Goal: Transaction & Acquisition: Obtain resource

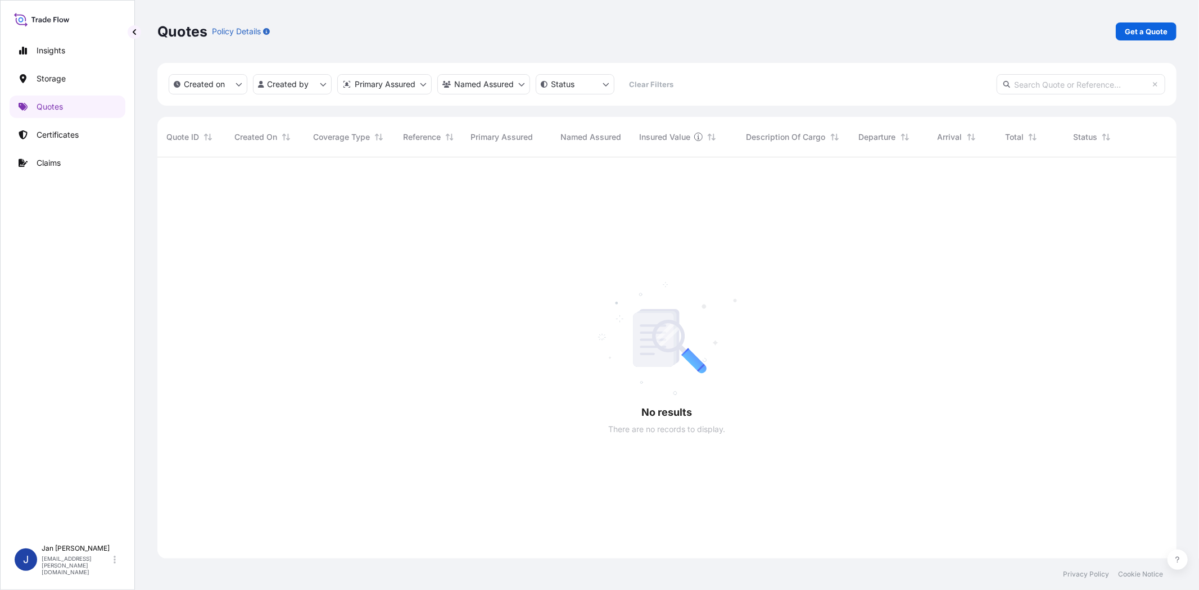
scroll to position [433, 1010]
click at [1138, 34] on p "Get a Quote" at bounding box center [1146, 31] width 43 height 11
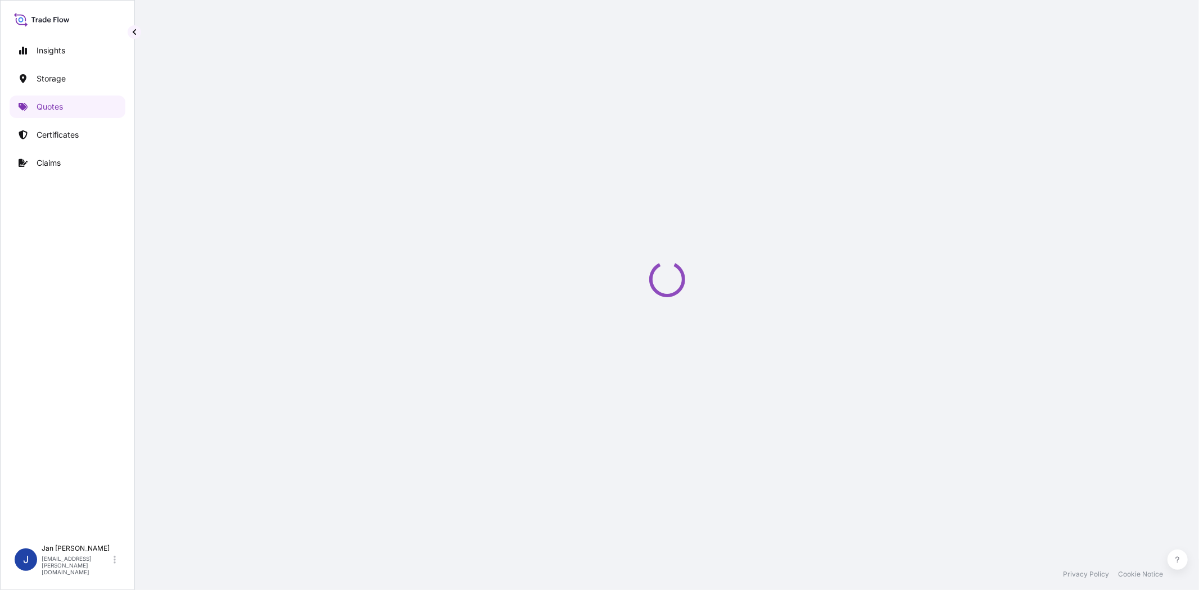
select select "Water"
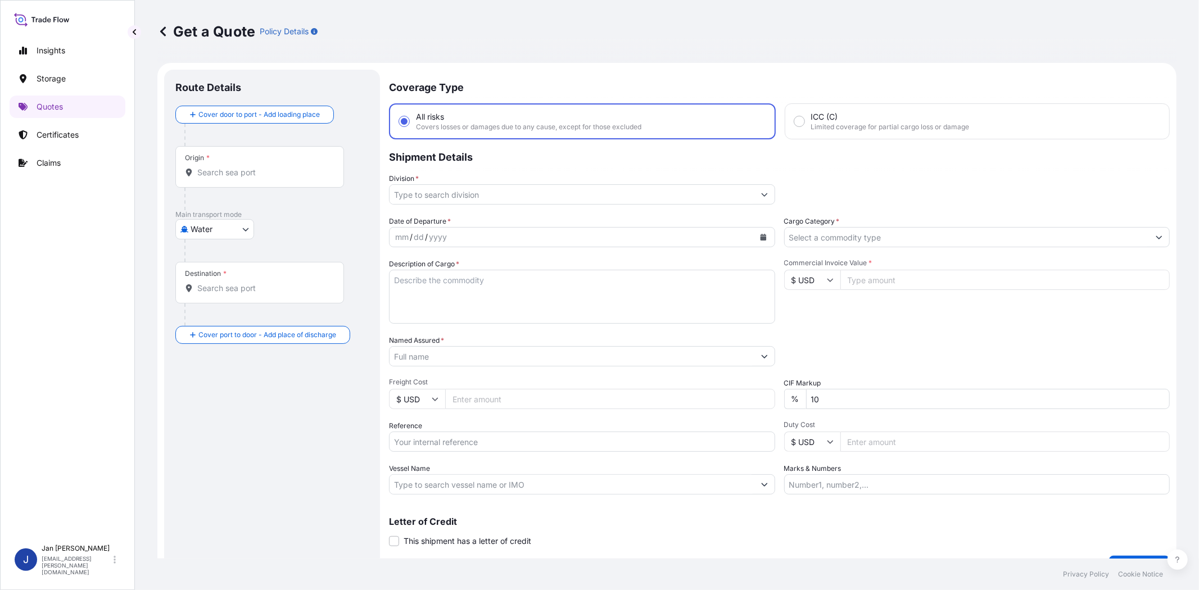
scroll to position [18, 0]
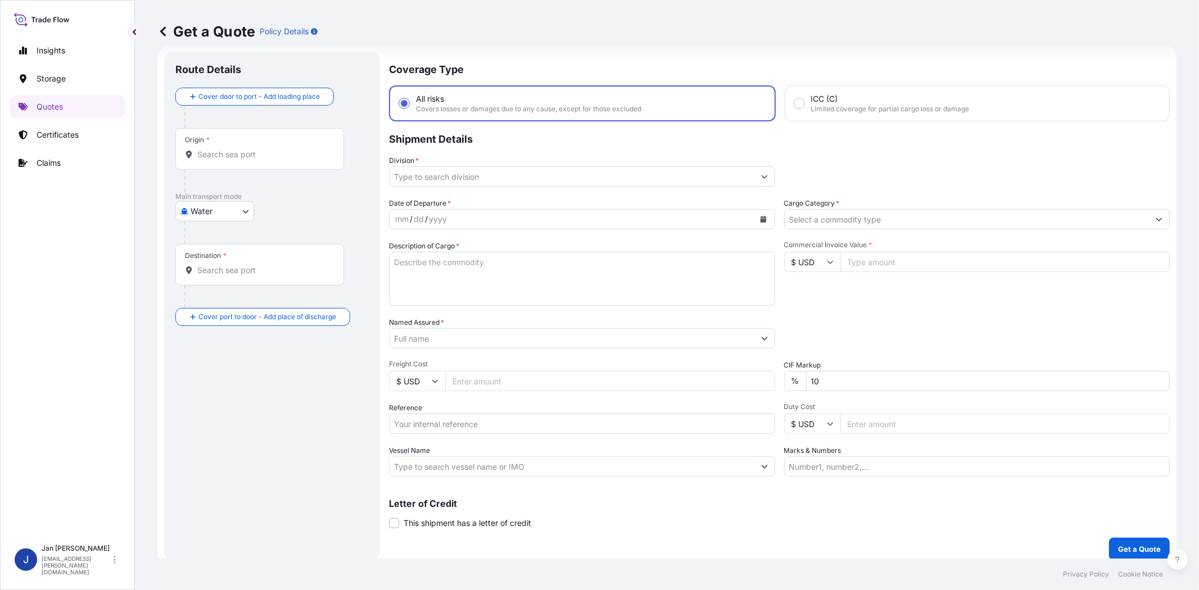
click at [445, 425] on input "Reference" at bounding box center [582, 424] width 386 height 20
paste input "1187447901 // 5013266687 5013266729 304282447"
type input "1187447901 // 5013266687 5013266729 304282447"
click at [475, 334] on input "Named Assured *" at bounding box center [572, 338] width 365 height 20
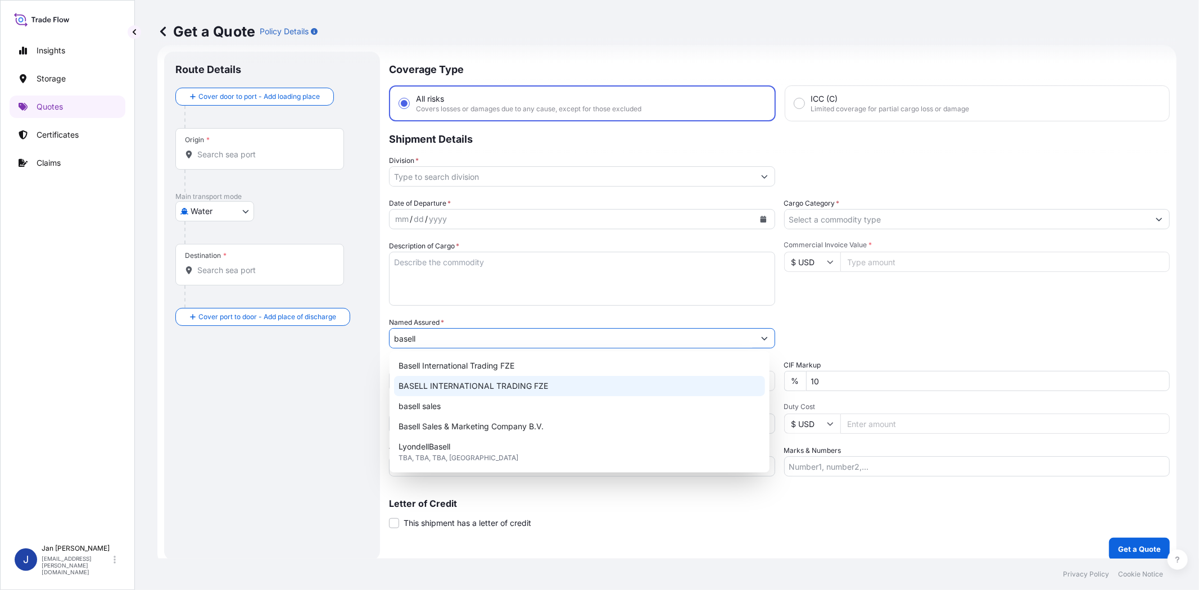
click at [481, 391] on span "BASELL INTERNATIONAL TRADING FZE" at bounding box center [474, 386] width 150 height 11
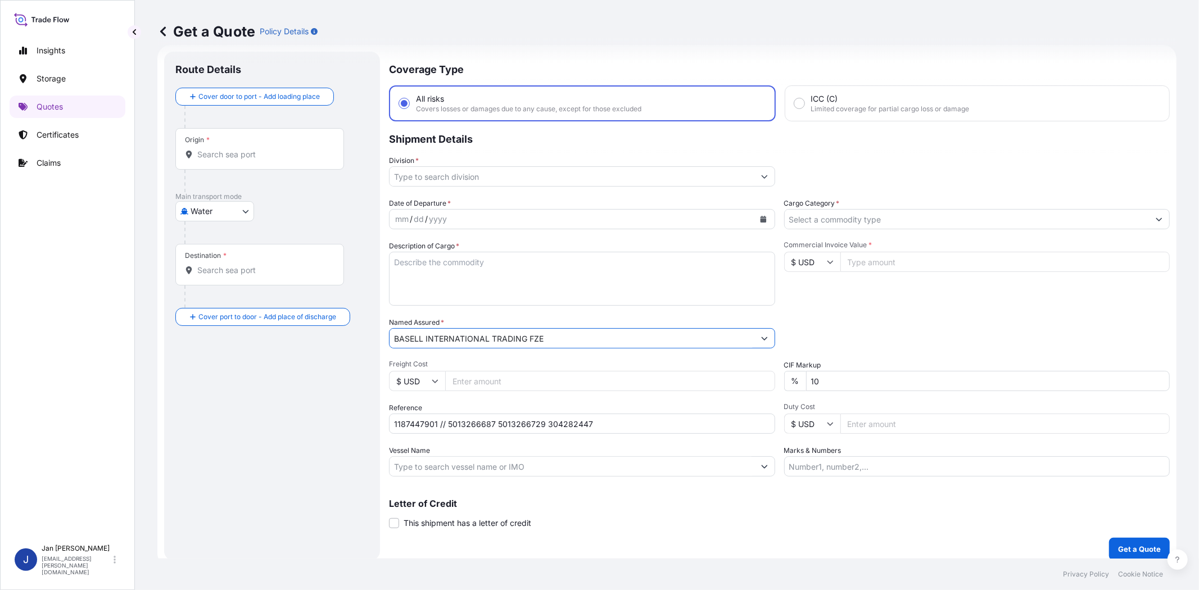
type input "BASELL INTERNATIONAL TRADING FZE"
click at [894, 299] on div "Commercial Invoice Value * $ USD" at bounding box center [977, 273] width 386 height 65
click at [877, 228] on div at bounding box center [977, 219] width 386 height 20
click at [877, 226] on input "Cargo Category *" at bounding box center [967, 219] width 365 height 20
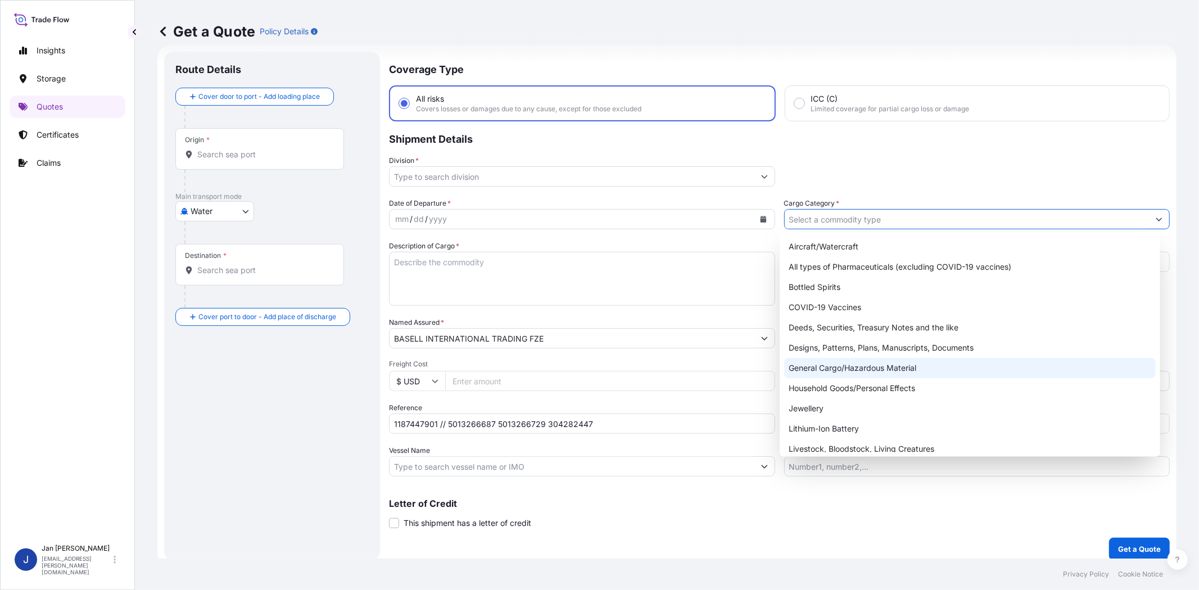
click at [877, 362] on div "General Cargo/Hazardous Material" at bounding box center [969, 368] width 371 height 20
type input "General Cargo/Hazardous Material"
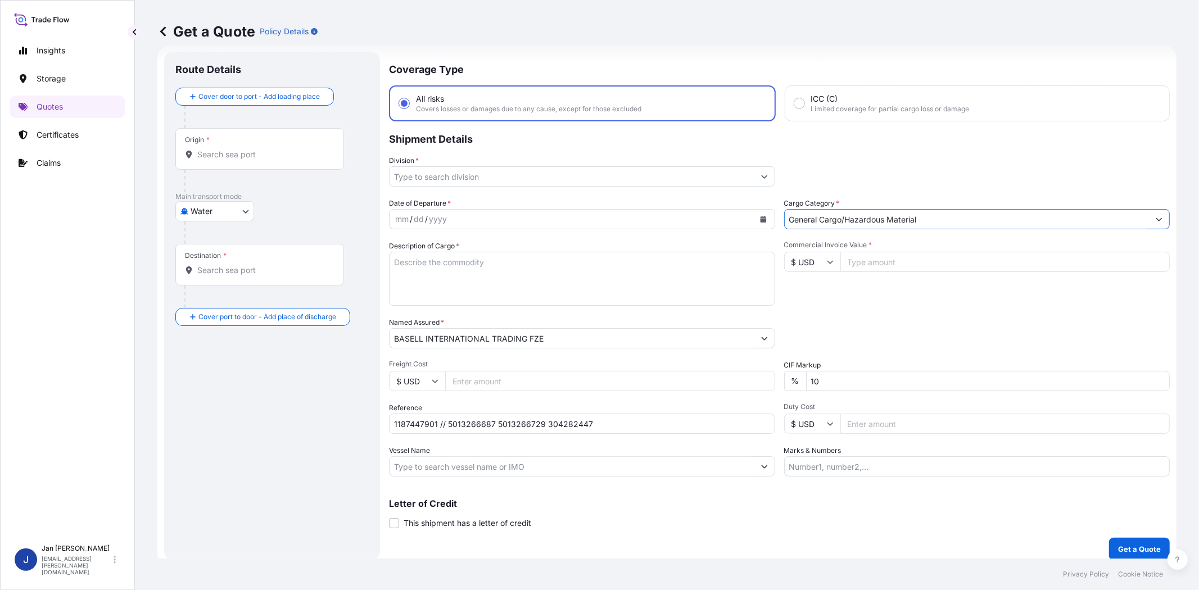
click at [472, 178] on input "Division *" at bounding box center [572, 176] width 365 height 20
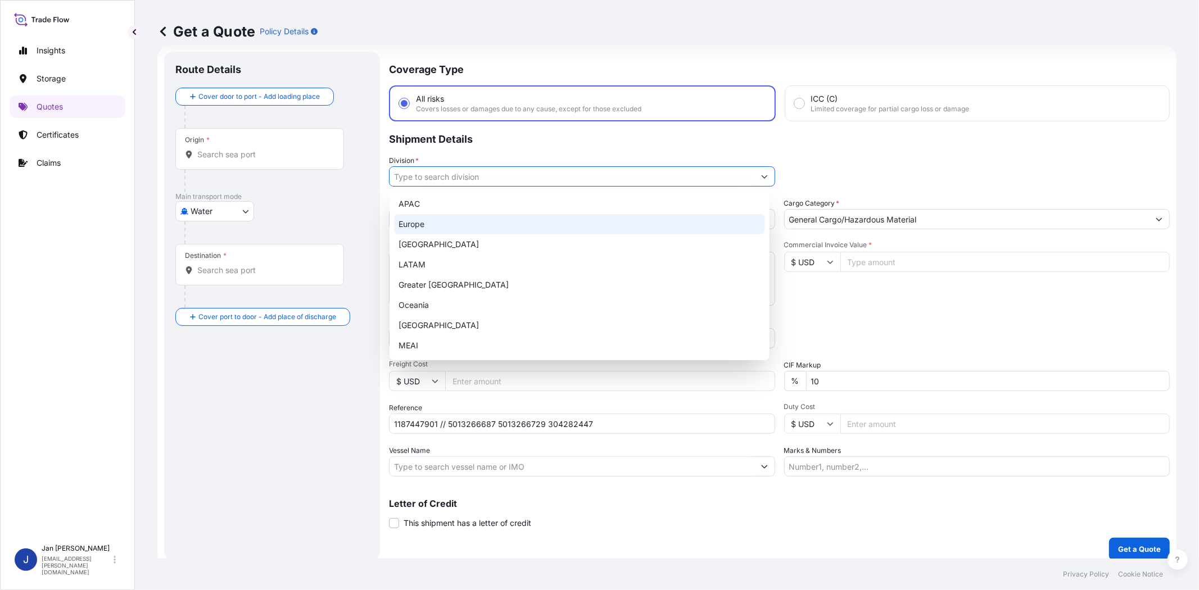
click at [464, 222] on div "Europe" at bounding box center [579, 224] width 371 height 20
type input "Europe"
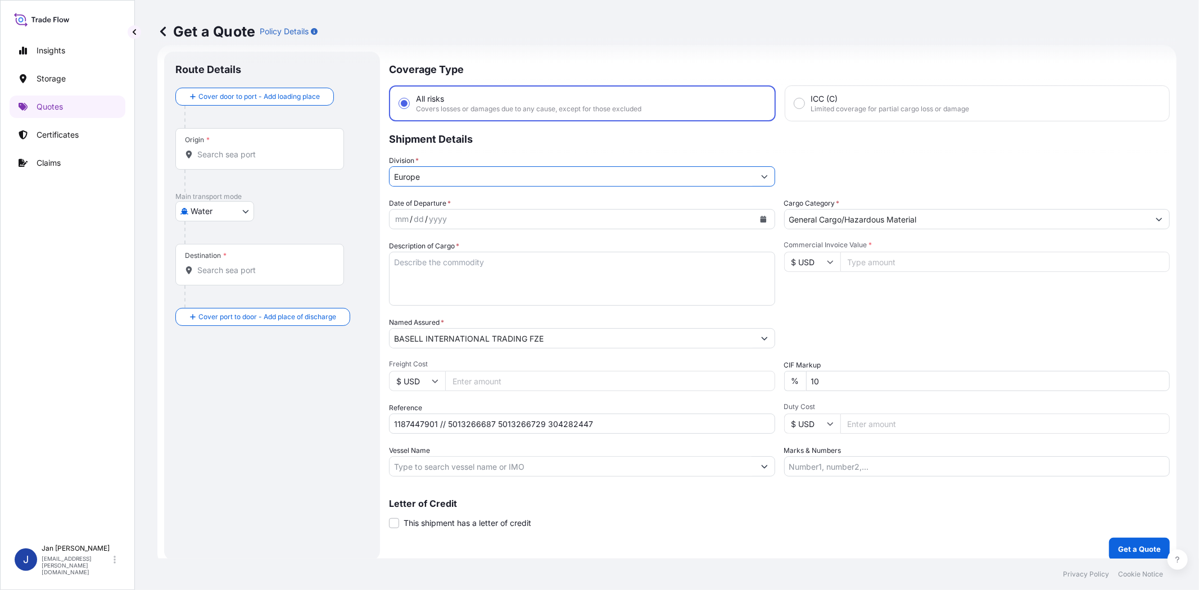
click at [760, 216] on icon "Calendar" at bounding box center [763, 219] width 7 height 7
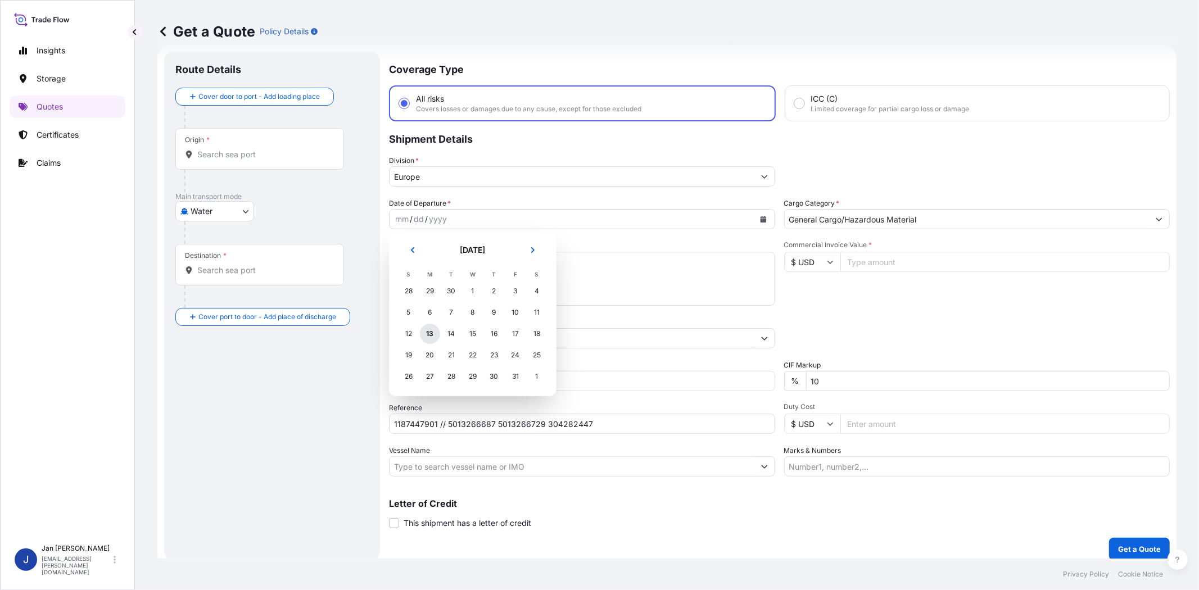
click at [423, 329] on div "13" at bounding box center [430, 334] width 20 height 20
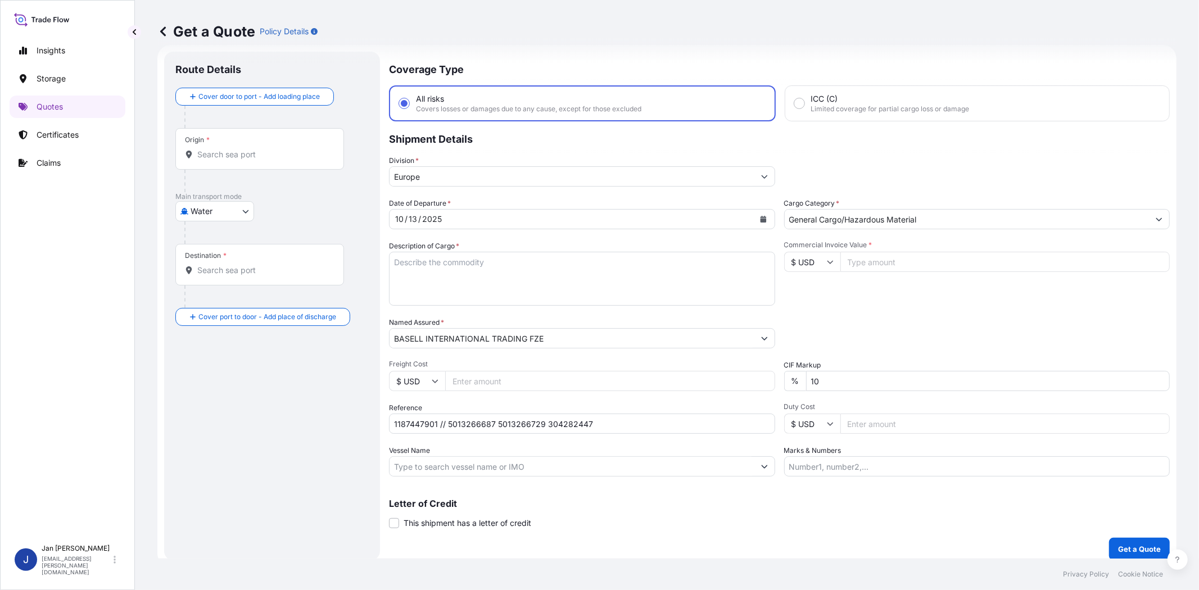
click at [834, 290] on div "Commercial Invoice Value * $ USD" at bounding box center [977, 273] width 386 height 65
click at [868, 255] on input "Commercial Invoice Value *" at bounding box center [1006, 262] width 330 height 20
paste input "156304.29"
type input "156304.29"
click at [787, 268] on input "$ USD" at bounding box center [812, 262] width 56 height 20
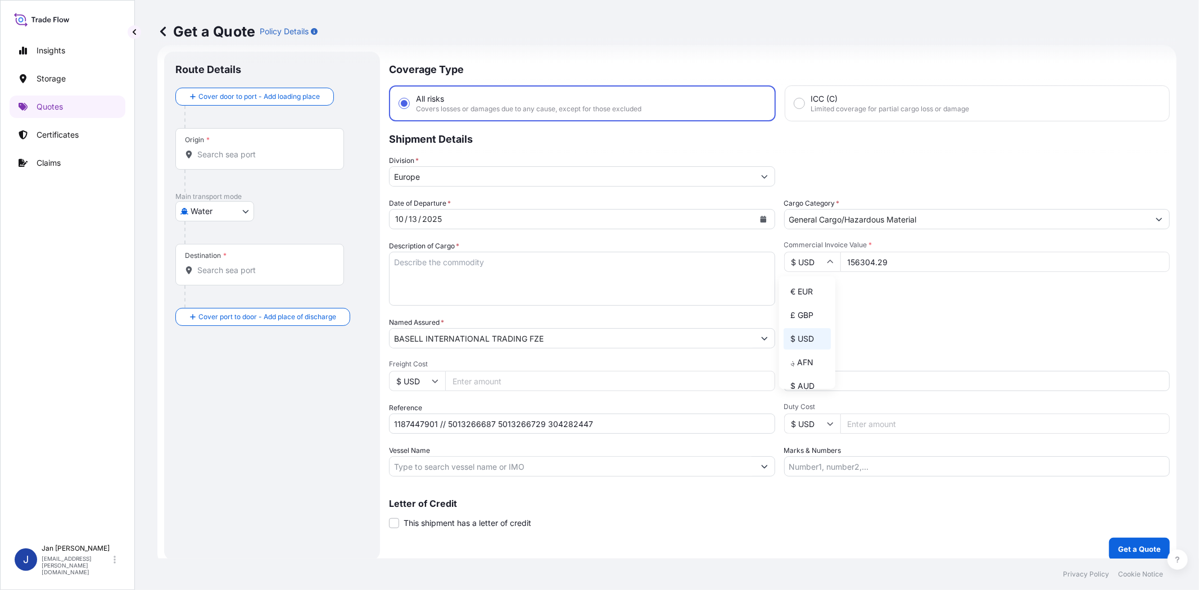
drag, startPoint x: 800, startPoint y: 286, endPoint x: 883, endPoint y: 291, distance: 82.8
click at [801, 287] on div "€ EUR" at bounding box center [807, 291] width 47 height 21
type input "€ EUR"
click at [883, 291] on div "Commercial Invoice Value * € EUR 156304.29" at bounding box center [977, 273] width 386 height 65
click at [445, 464] on input "Vessel Name" at bounding box center [572, 467] width 365 height 20
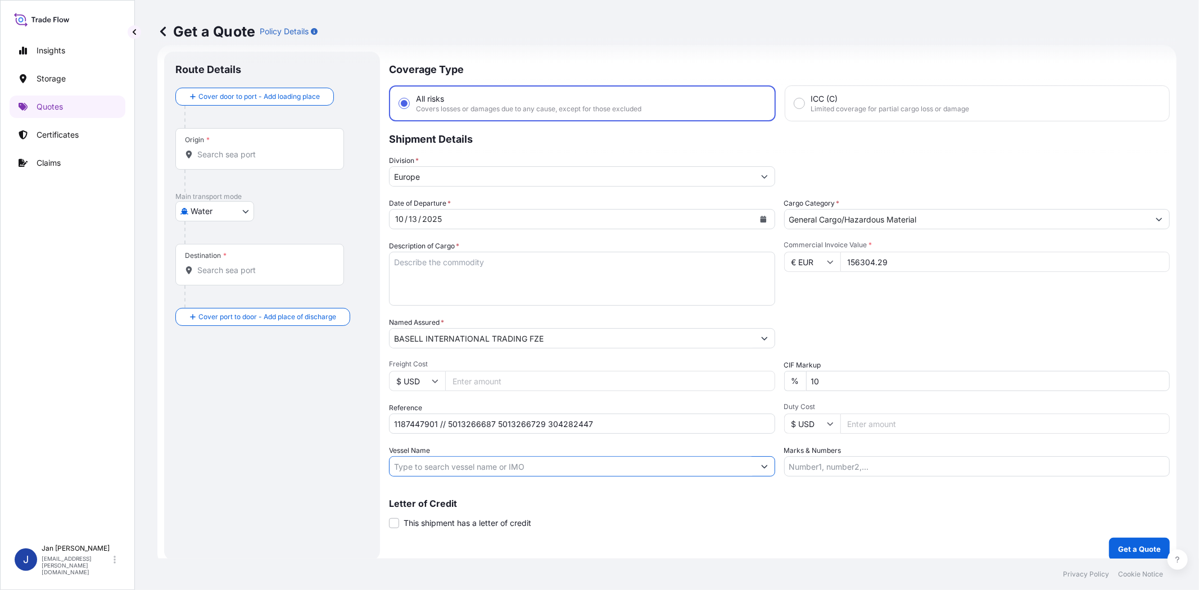
paste input "CHATTANOOGA"
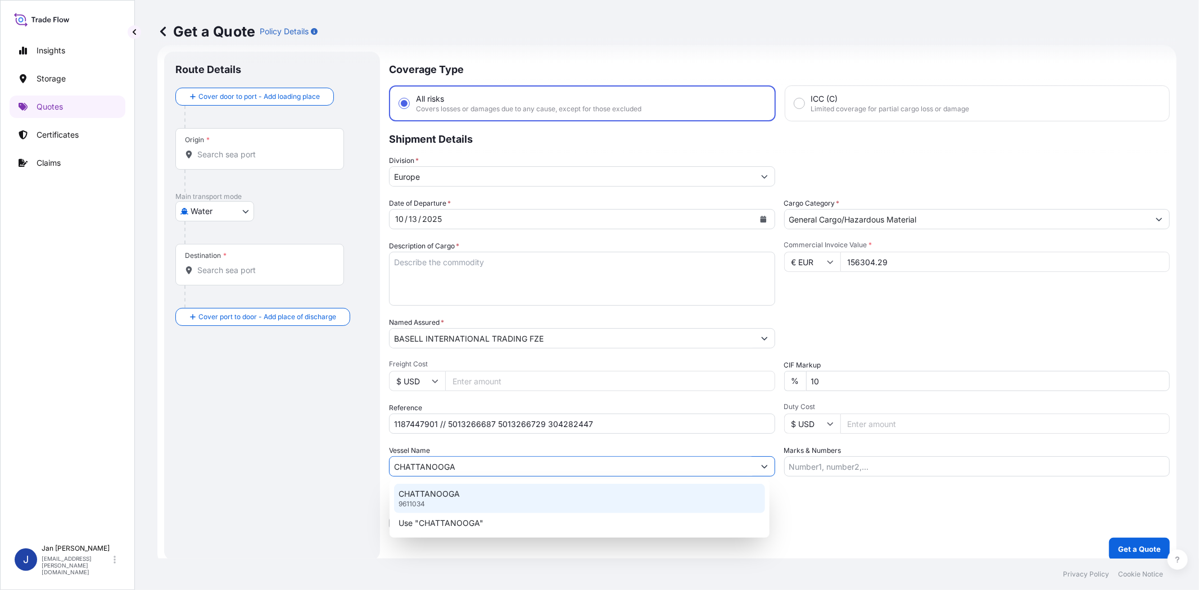
click at [462, 497] on div "CHATTANOOGA 9611034" at bounding box center [579, 498] width 371 height 29
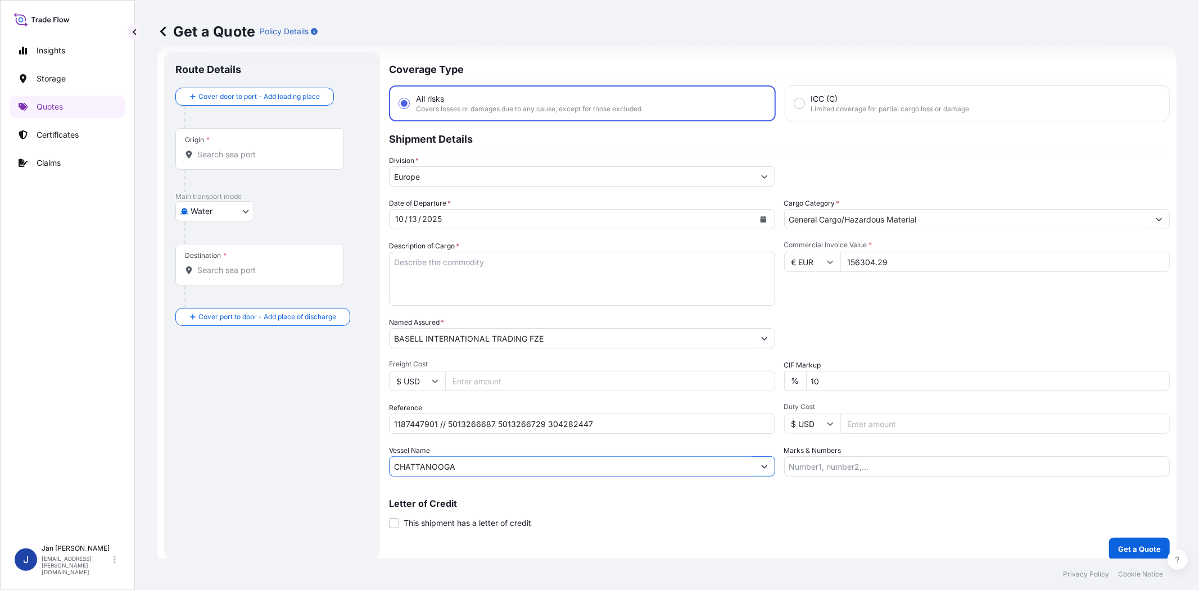
type input "CHATTANOOGA"
click at [270, 152] on input "Origin *" at bounding box center [263, 154] width 133 height 11
click at [284, 149] on input "Origin *" at bounding box center [263, 154] width 133 height 11
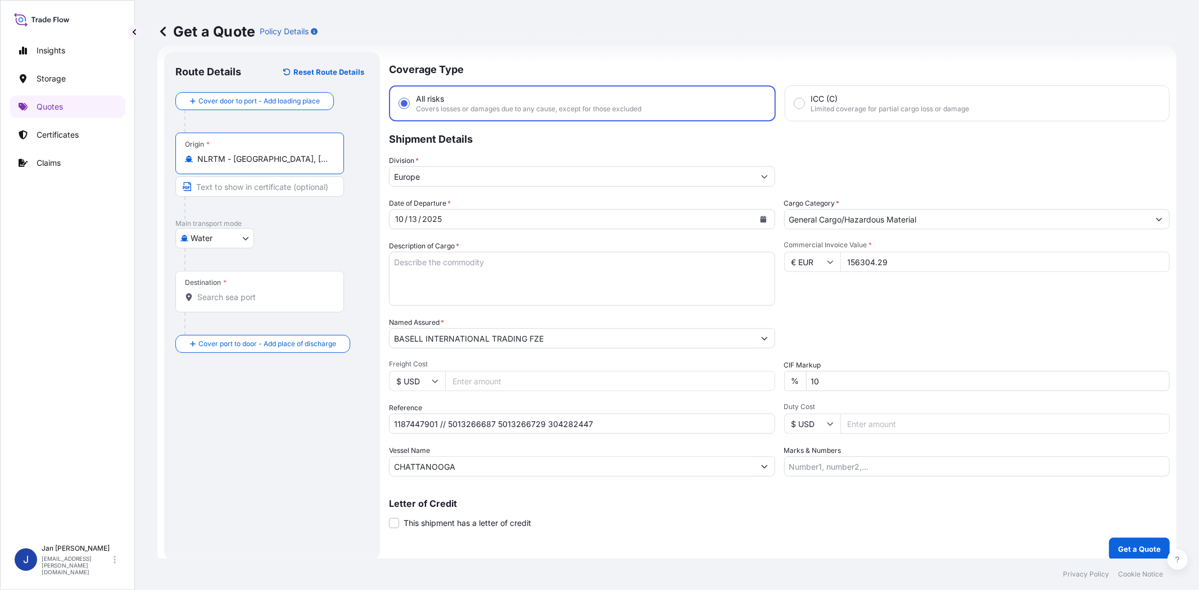
type input "NLRTM - [GEOGRAPHIC_DATA], [GEOGRAPHIC_DATA]"
click at [257, 293] on input "Destination *" at bounding box center [265, 297] width 137 height 11
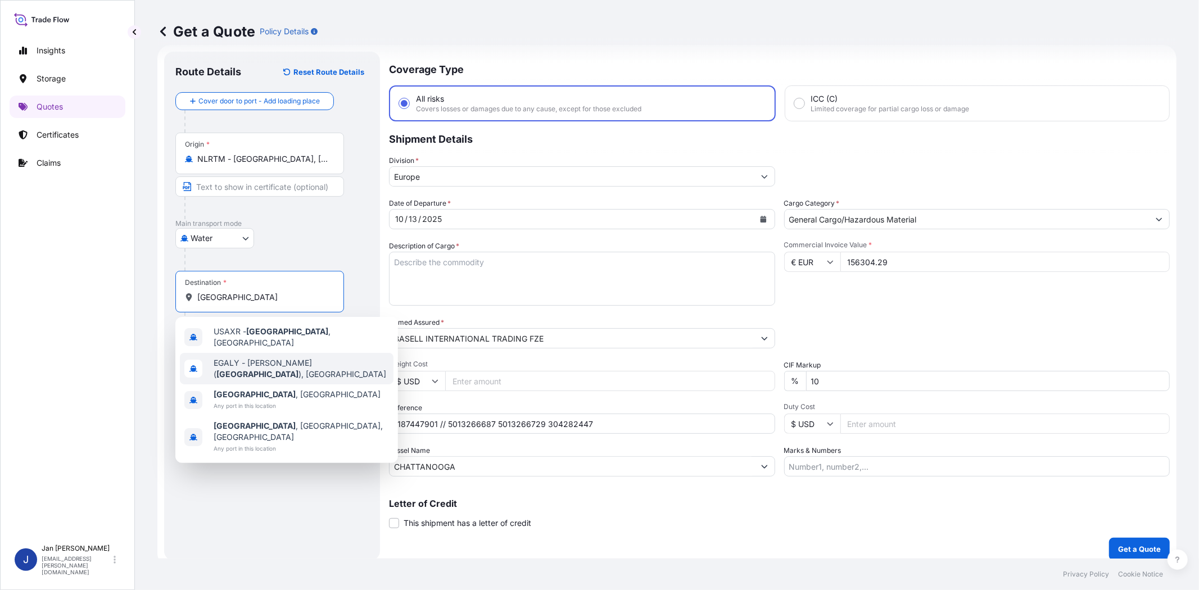
click at [284, 358] on span "[PERSON_NAME] ( [GEOGRAPHIC_DATA] ), [GEOGRAPHIC_DATA]" at bounding box center [301, 369] width 175 height 22
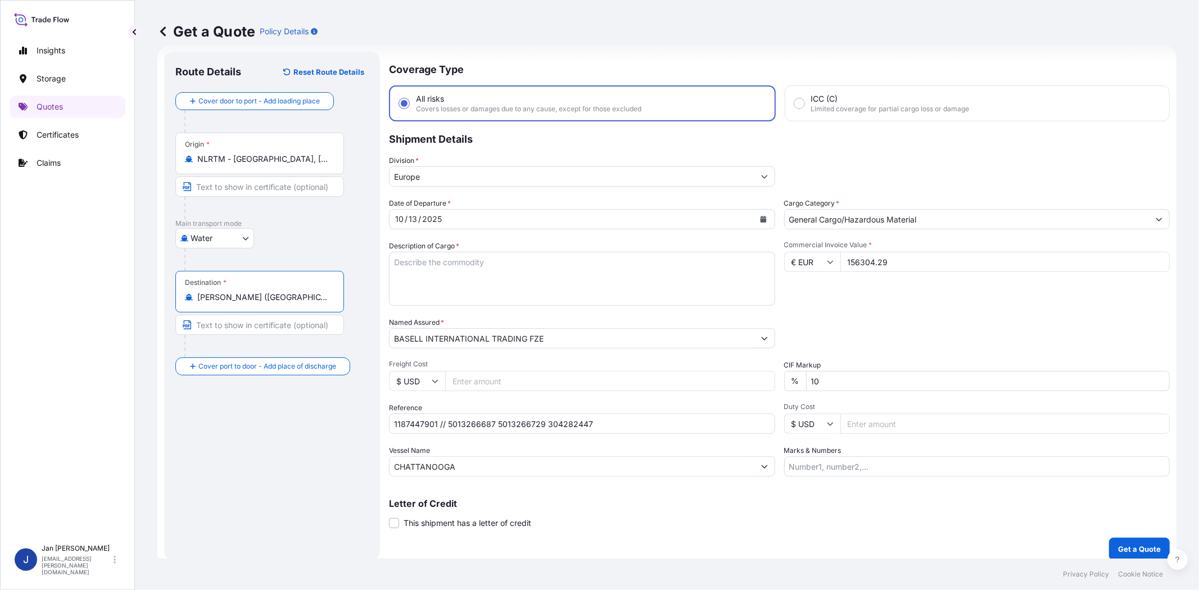
type input "[PERSON_NAME] ([GEOGRAPHIC_DATA]), [GEOGRAPHIC_DATA]"
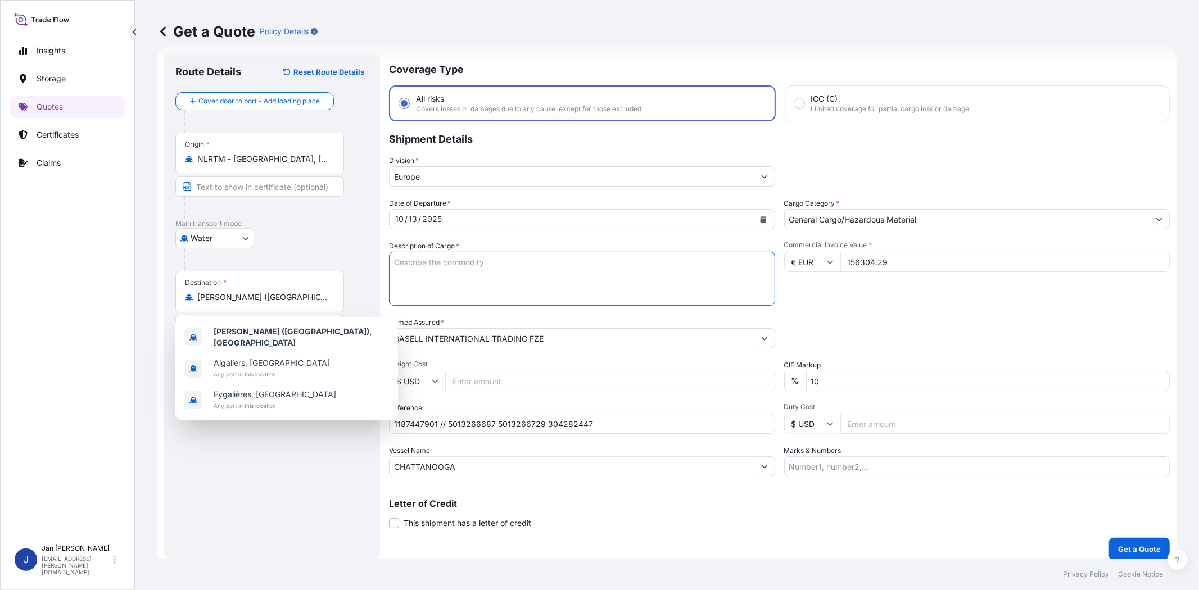
click at [671, 282] on textarea "Description of Cargo *" at bounding box center [582, 279] width 386 height 54
paste textarea "BAGS LOADED ONTO 72 PALLETS LOADED INTO 4 40' HIGH CUBE CONTAINER POLYPROPYLENE…"
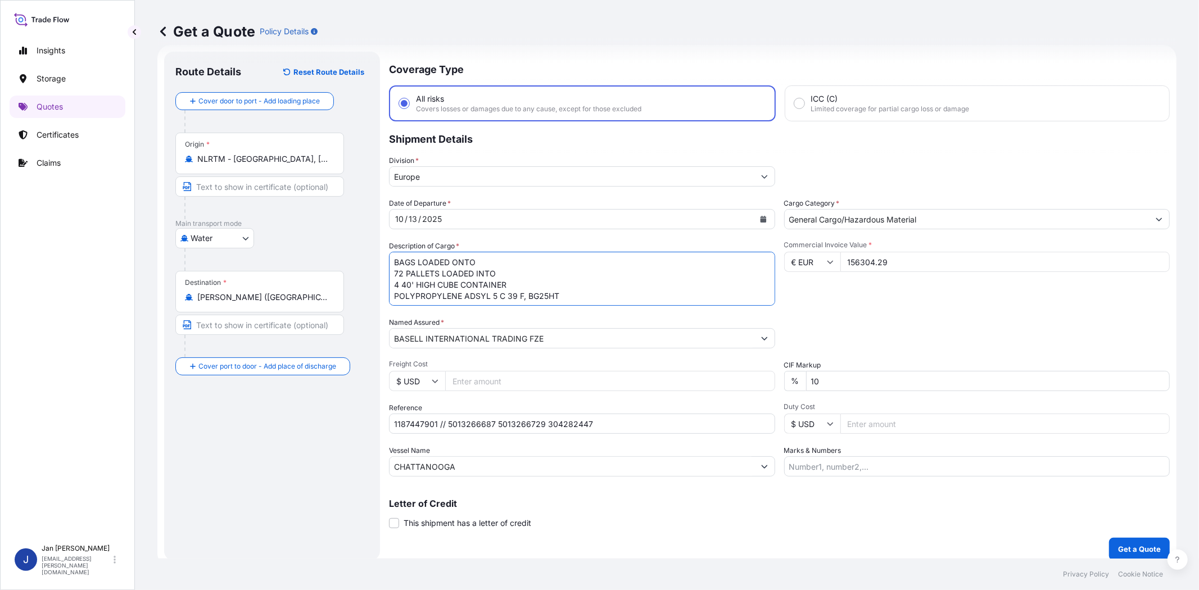
click at [392, 257] on textarea "BAGS LOADED ONTO 72 PALLETS LOADED INTO 4 40' HIGH CUBE CONTAINER POLYPROPYLENE…" at bounding box center [582, 279] width 386 height 54
type textarea "3960 BAGS LOADED ONTO 72 PALLETS LOADED INTO 4 40' HIGH CUBE CONTAINER POLYPROP…"
click at [874, 296] on div "Commercial Invoice Value * € EUR 156304.29" at bounding box center [977, 273] width 386 height 65
click at [834, 459] on input "Marks & Numbers" at bounding box center [977, 467] width 386 height 20
paste input "FLEX P FILMS - [DATE] CITY ADSYL 5 C 39 F, BG25HT MADE IN E.C ACID: 31566606420…"
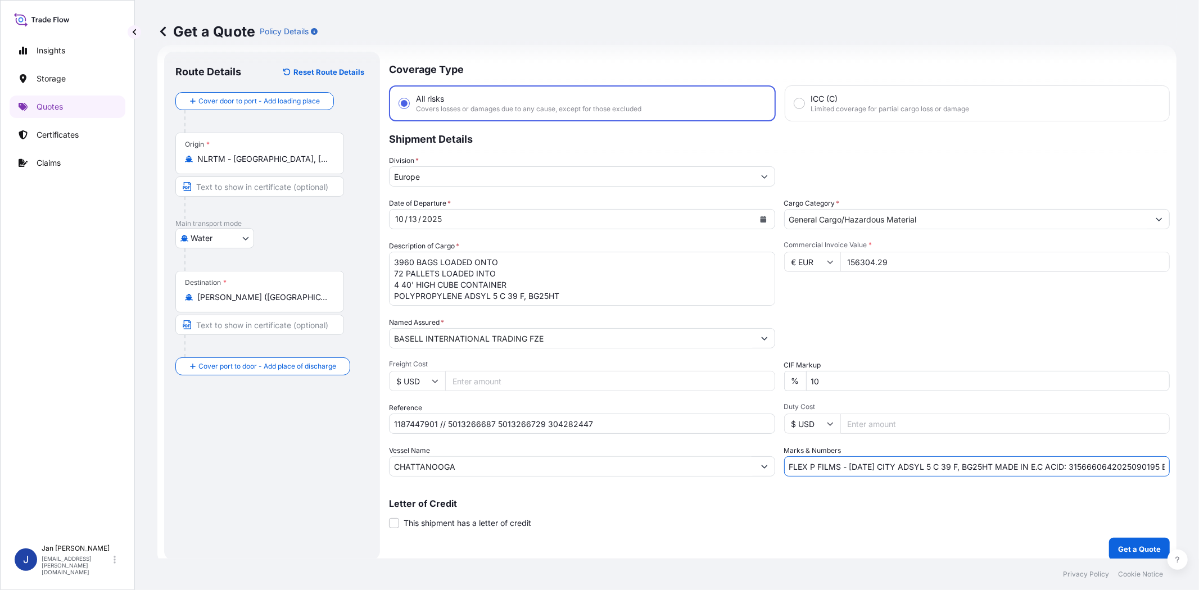
scroll to position [0, 945]
type input "FLEX P FILMS - [DATE] CITY ADSYL 5 C 39 F, BG25HT MADE IN E.C ACID: 31566606420…"
click at [1129, 544] on p "Get a Quote" at bounding box center [1139, 549] width 43 height 11
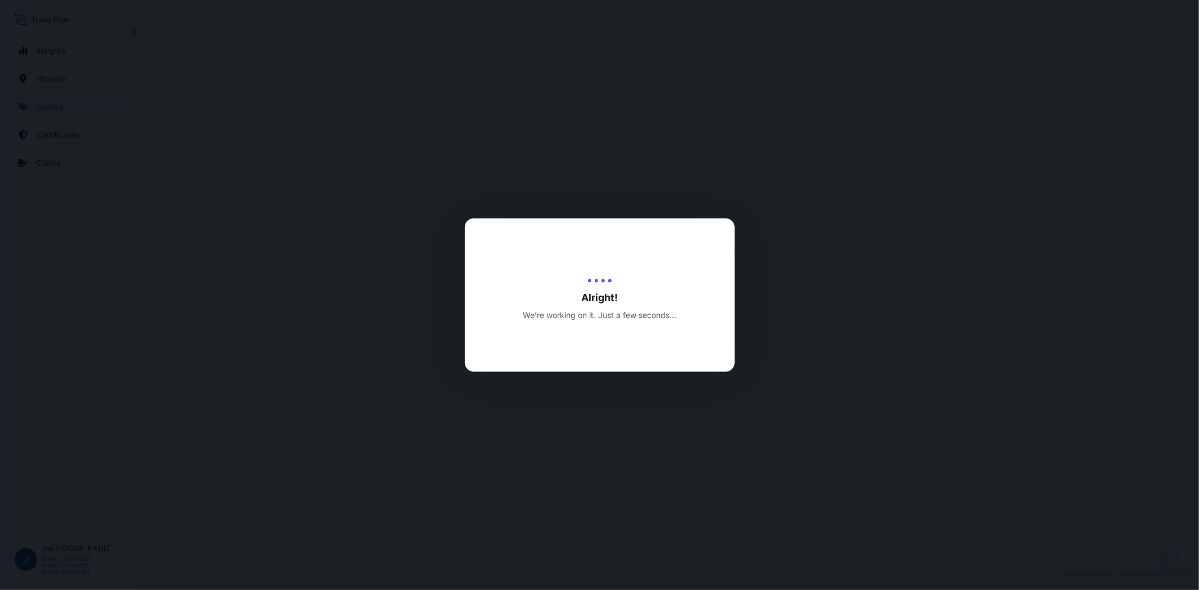
select select "Water"
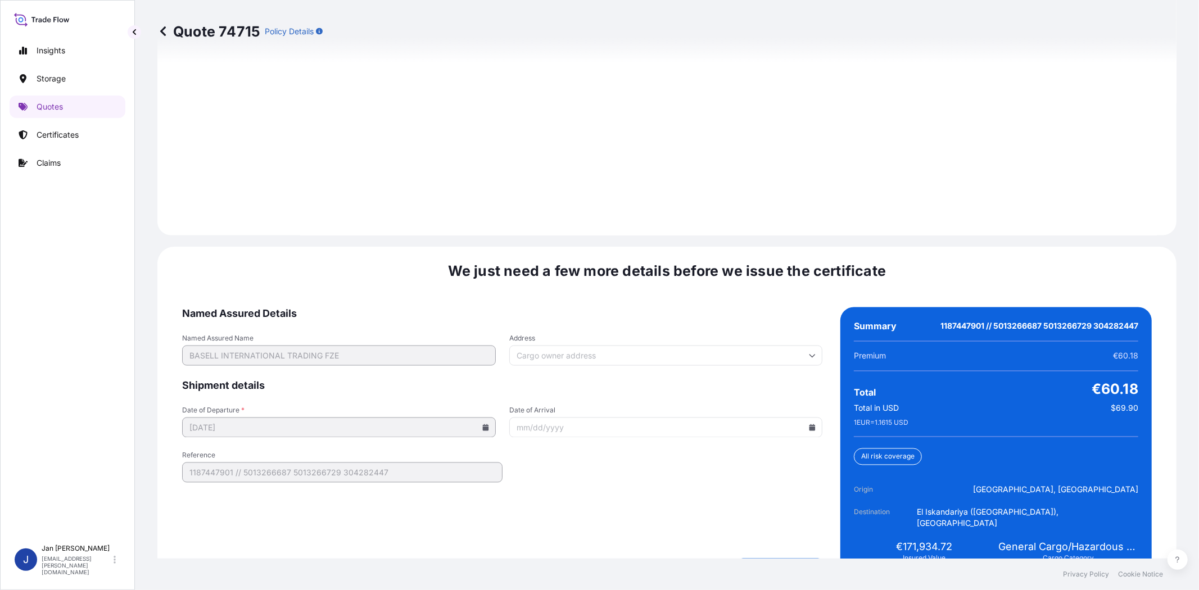
scroll to position [1552, 0]
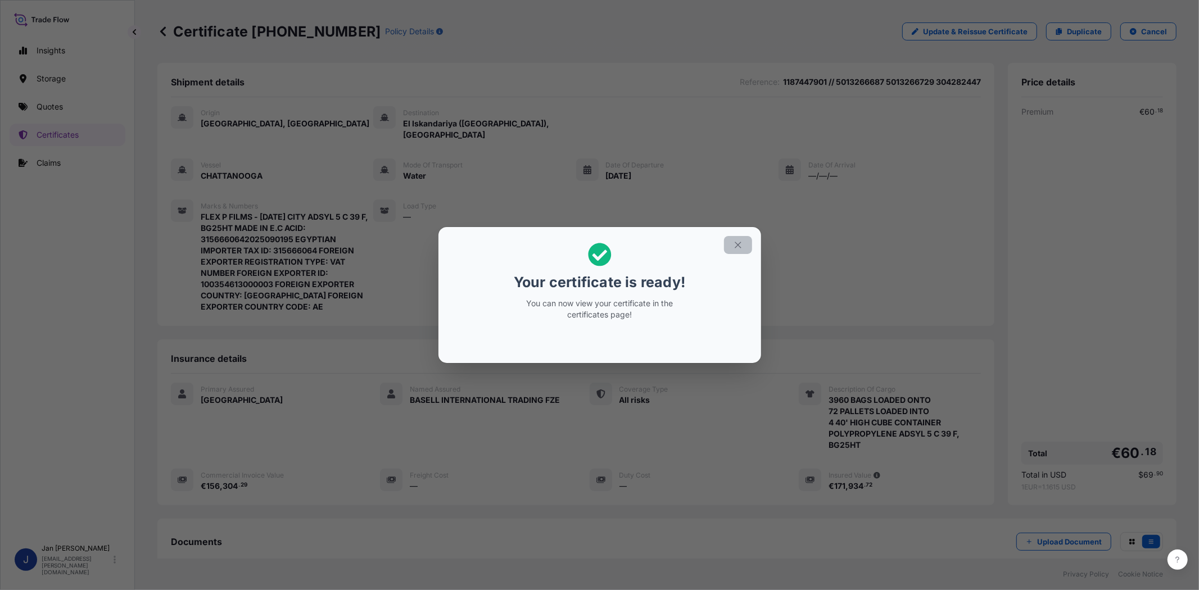
click at [733, 247] on icon "button" at bounding box center [738, 245] width 10 height 10
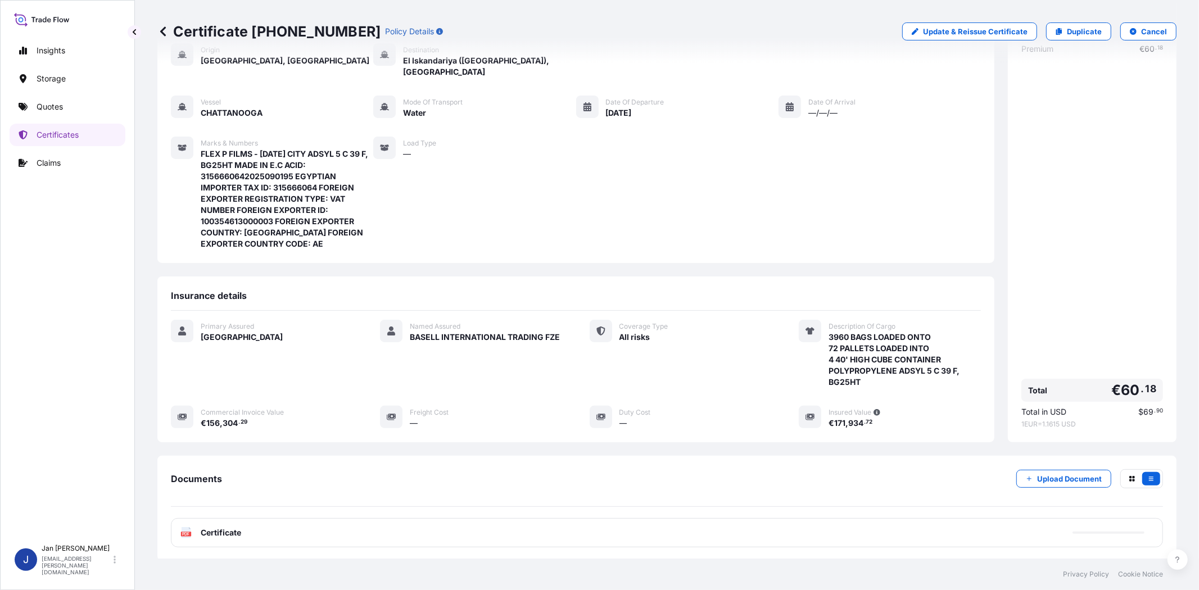
scroll to position [125, 0]
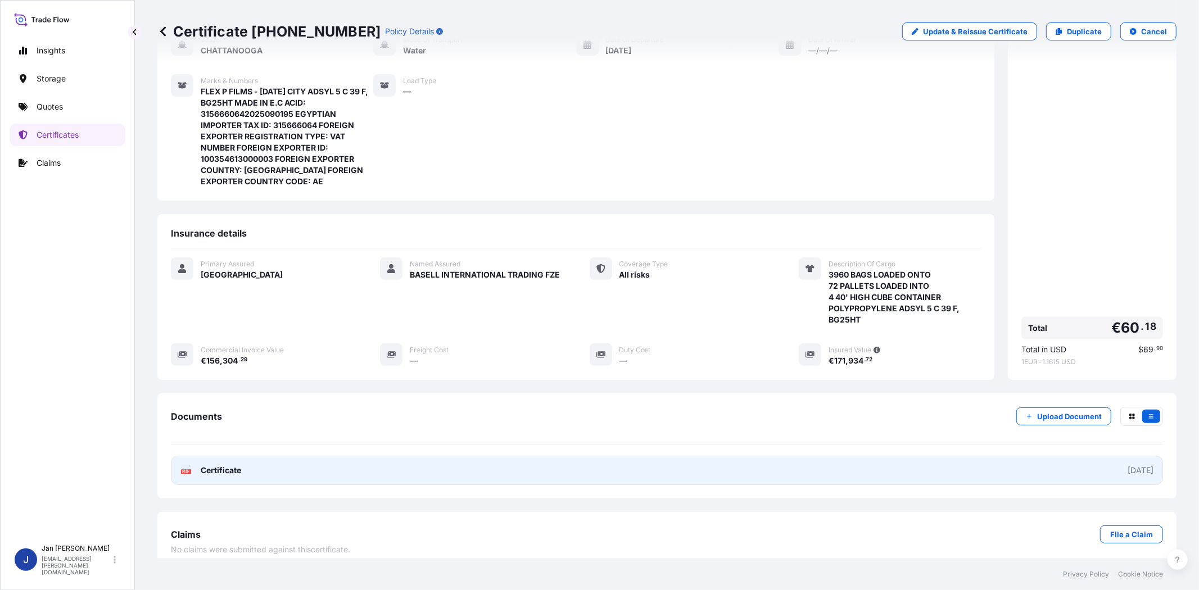
click at [205, 465] on span "Certificate" at bounding box center [221, 470] width 40 height 11
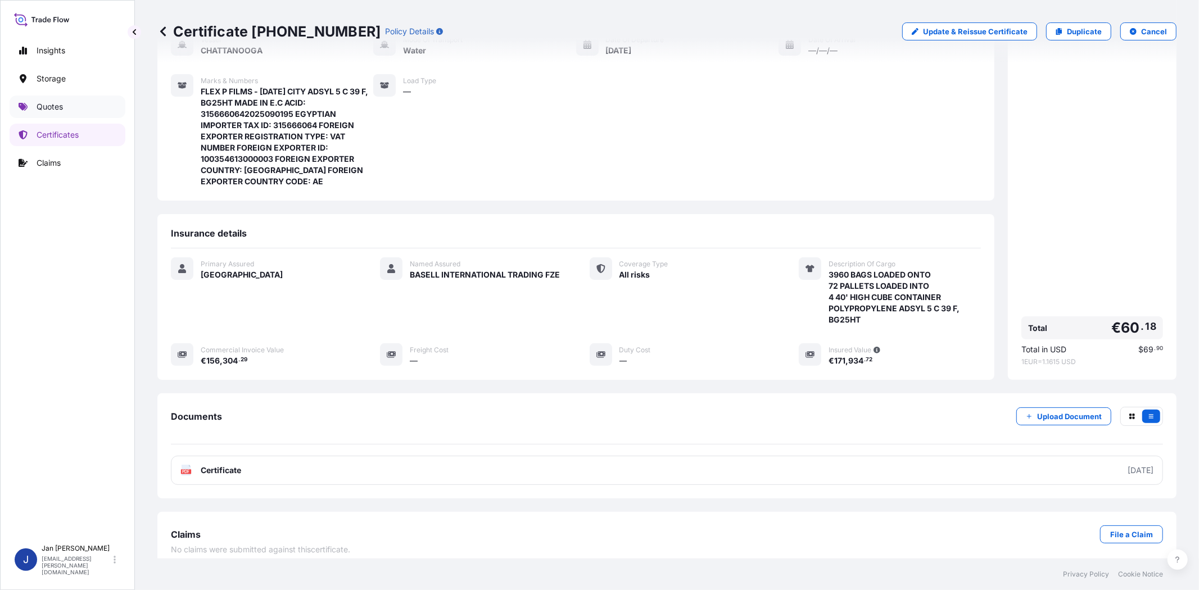
click at [56, 107] on p "Quotes" at bounding box center [50, 106] width 26 height 11
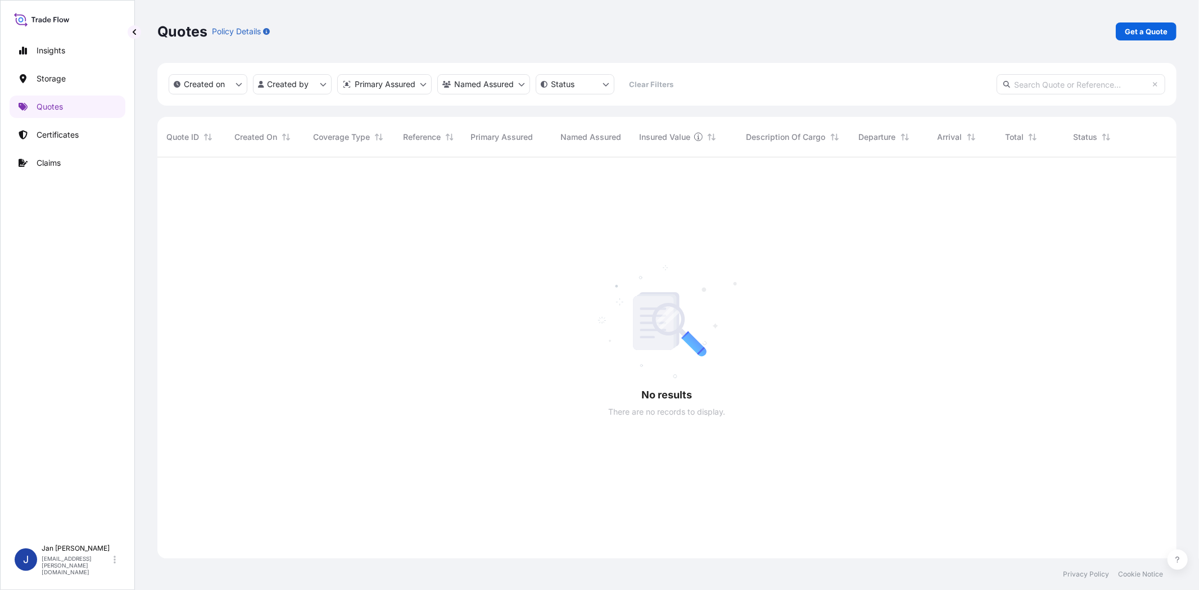
scroll to position [433, 1010]
click at [1148, 29] on p "Get a Quote" at bounding box center [1146, 31] width 43 height 11
select select "Water"
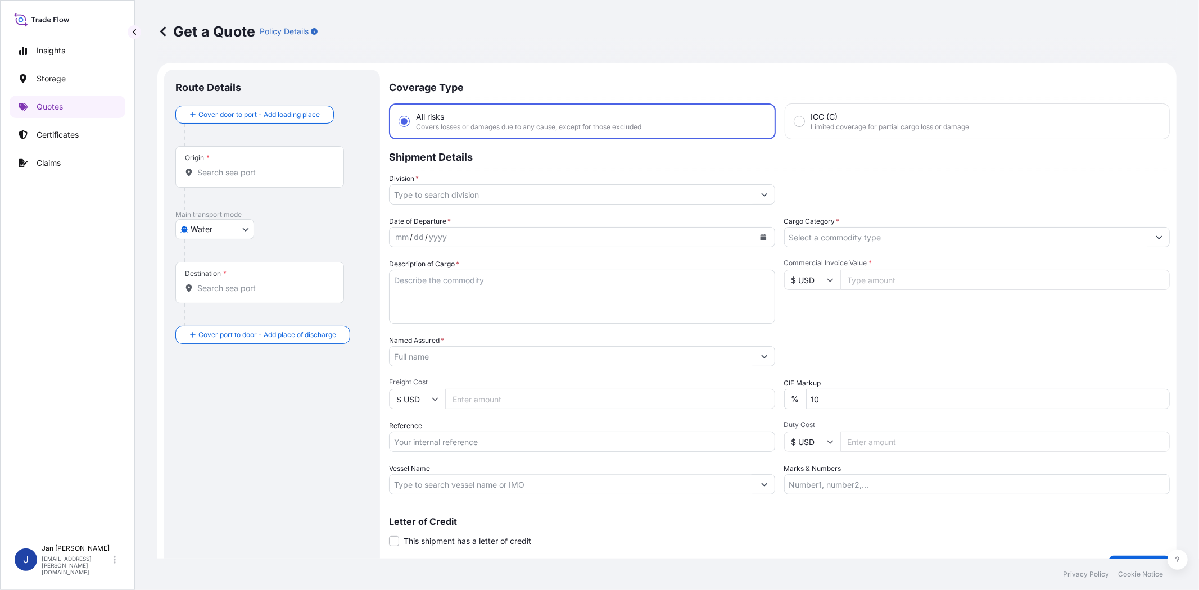
scroll to position [18, 0]
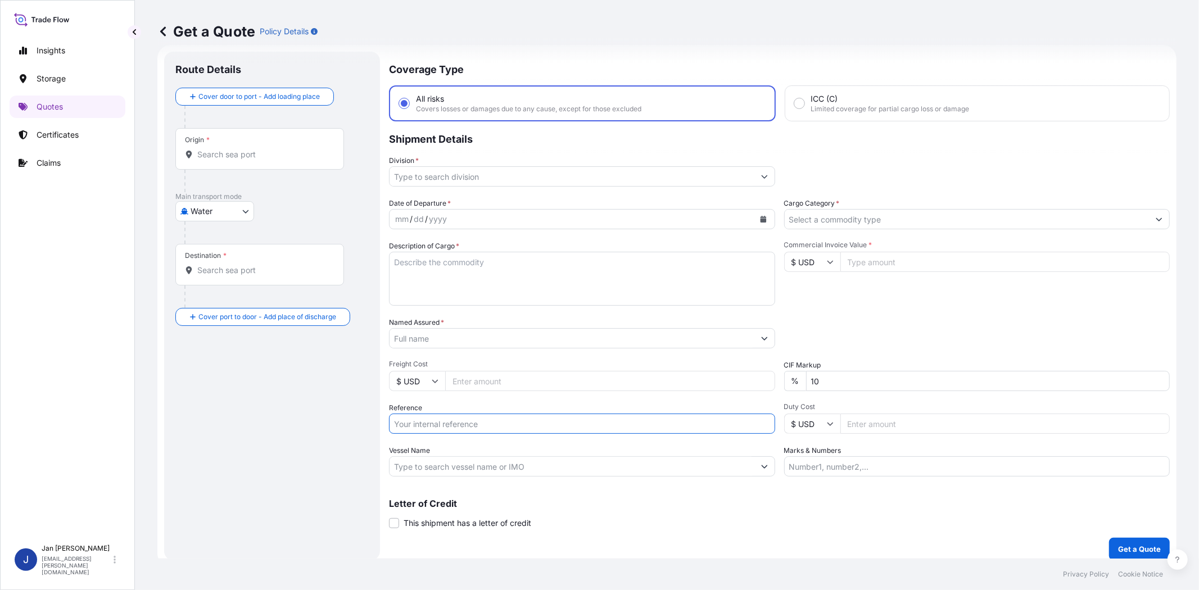
click at [580, 424] on input "Reference" at bounding box center [582, 424] width 386 height 20
paste input "1187449196 // 5013271930 5013271650 304284750"
type input "1187449196 // 5013271930 5013271650 304284750"
click at [901, 279] on div "Commercial Invoice Value * $ USD" at bounding box center [977, 273] width 386 height 65
click at [524, 466] on input "Vessel Name" at bounding box center [572, 467] width 365 height 20
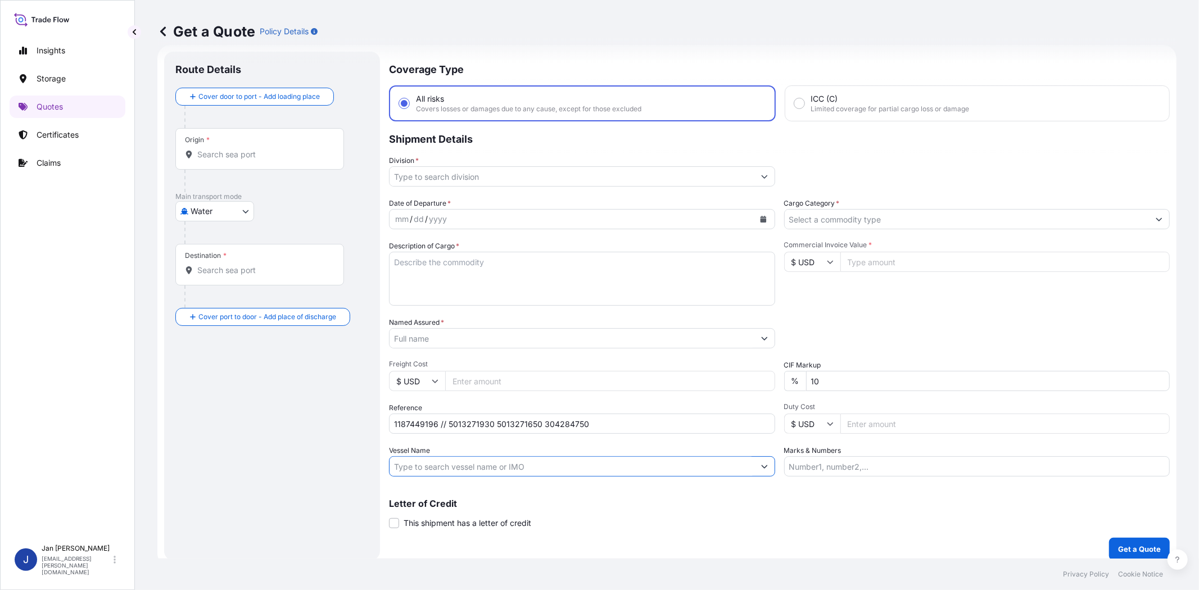
paste input "[PERSON_NAME]"
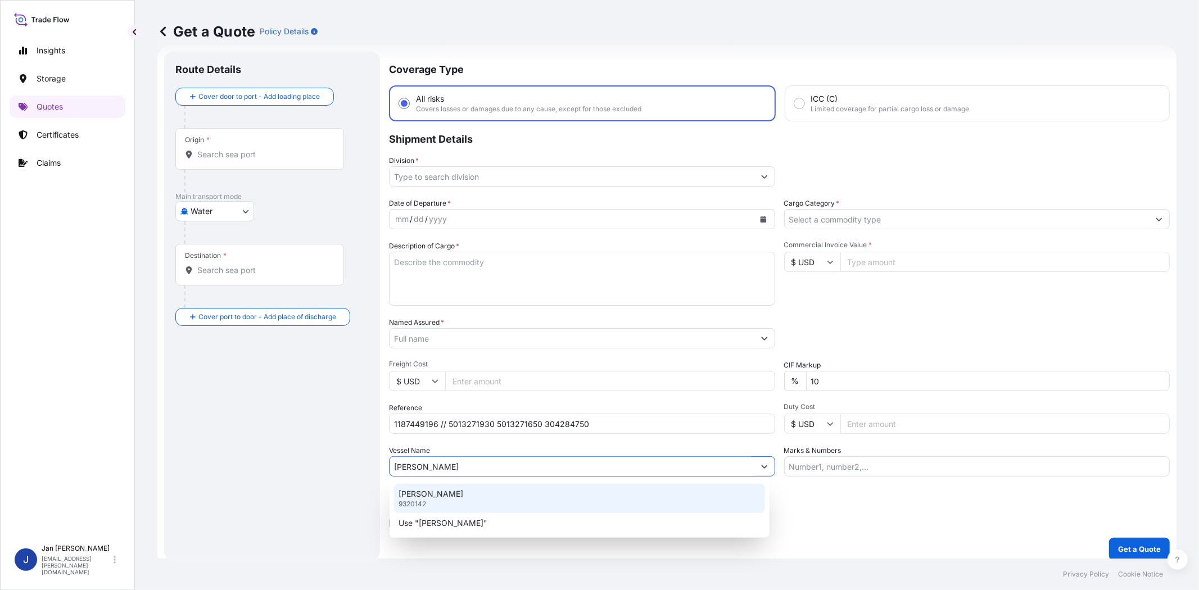
click at [484, 495] on div "[PERSON_NAME] 9320142" at bounding box center [579, 498] width 371 height 29
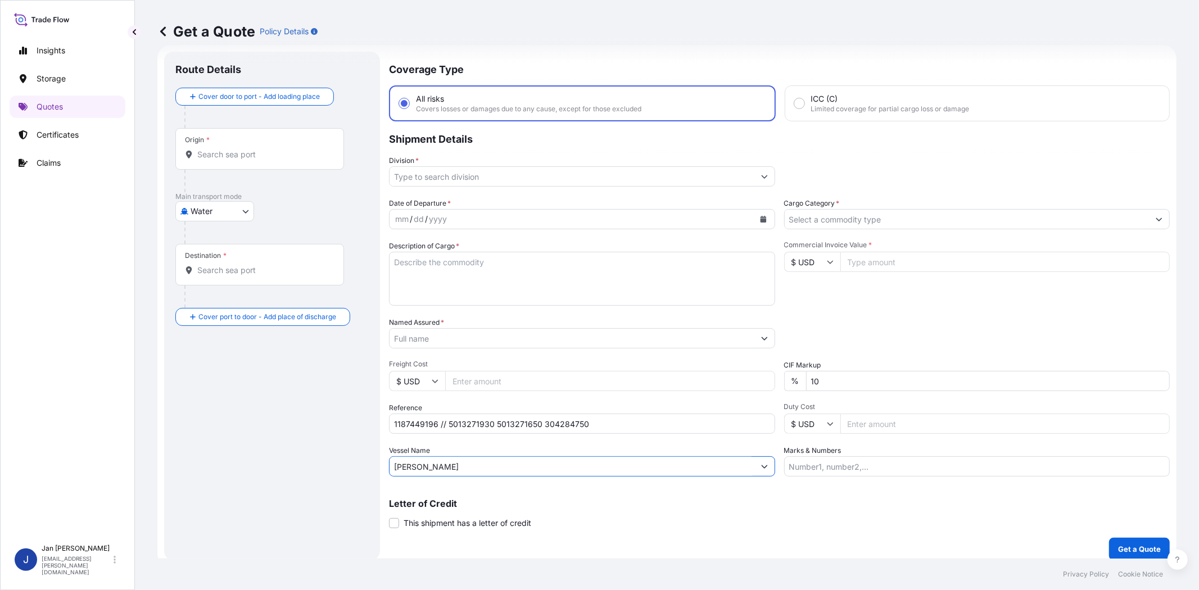
type input "[PERSON_NAME]"
click at [927, 327] on div "Packing Category Type to search a container mode Please select a primary mode o…" at bounding box center [977, 332] width 386 height 31
click at [249, 150] on input "Origin *" at bounding box center [263, 154] width 133 height 11
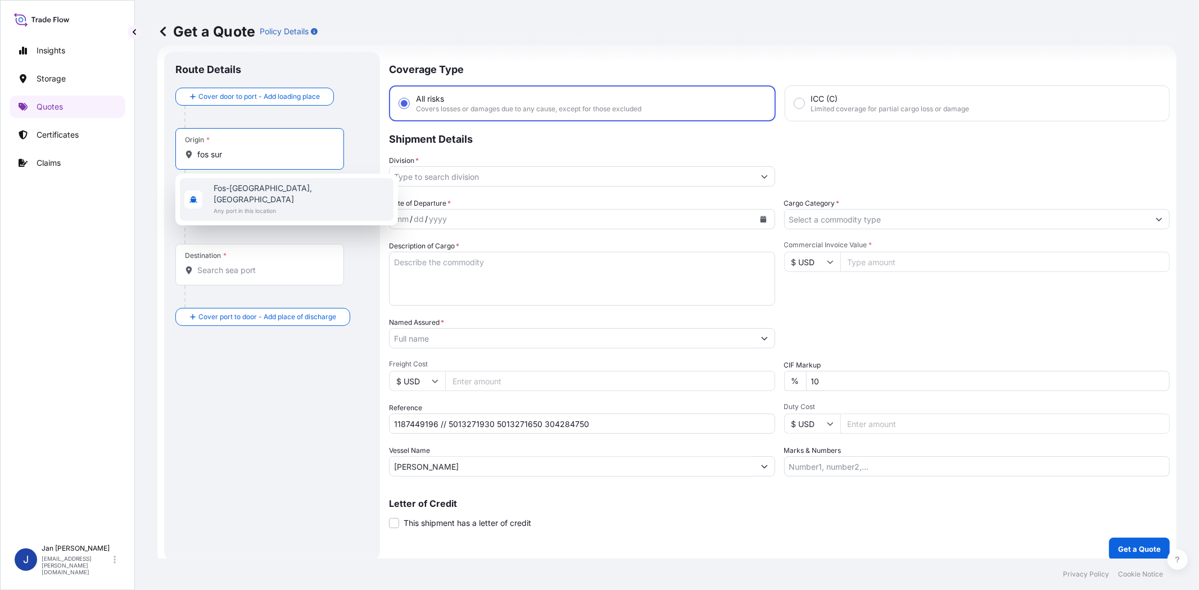
click at [275, 192] on span "Fos-[GEOGRAPHIC_DATA], [GEOGRAPHIC_DATA]" at bounding box center [301, 194] width 175 height 22
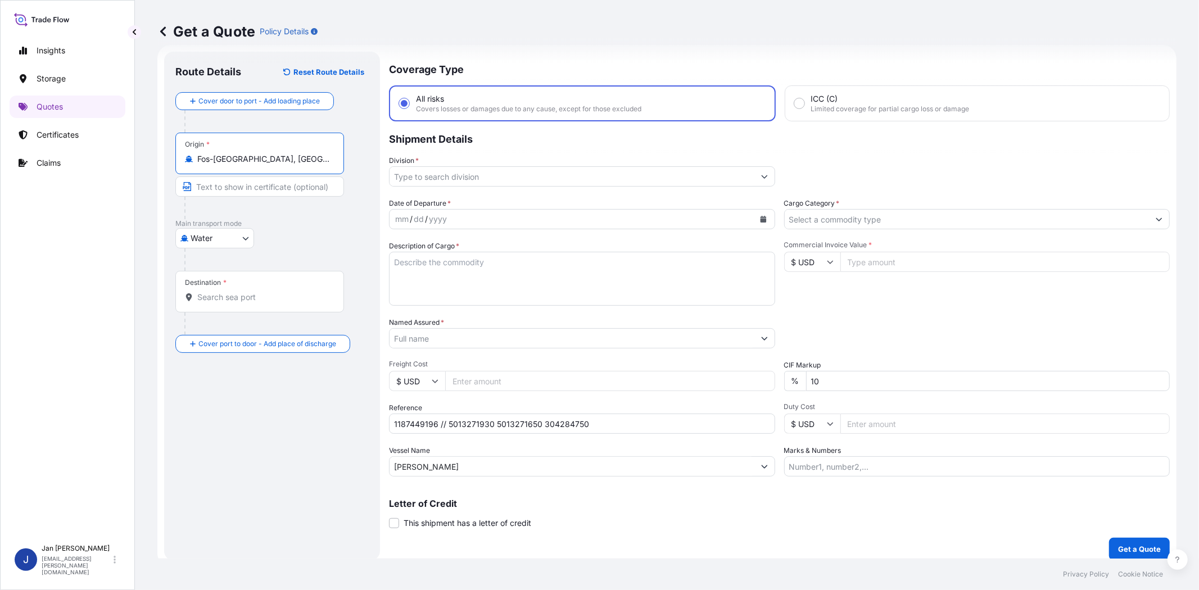
type input "Fos-[GEOGRAPHIC_DATA], [GEOGRAPHIC_DATA]"
click at [274, 299] on input "Destination *" at bounding box center [265, 297] width 137 height 11
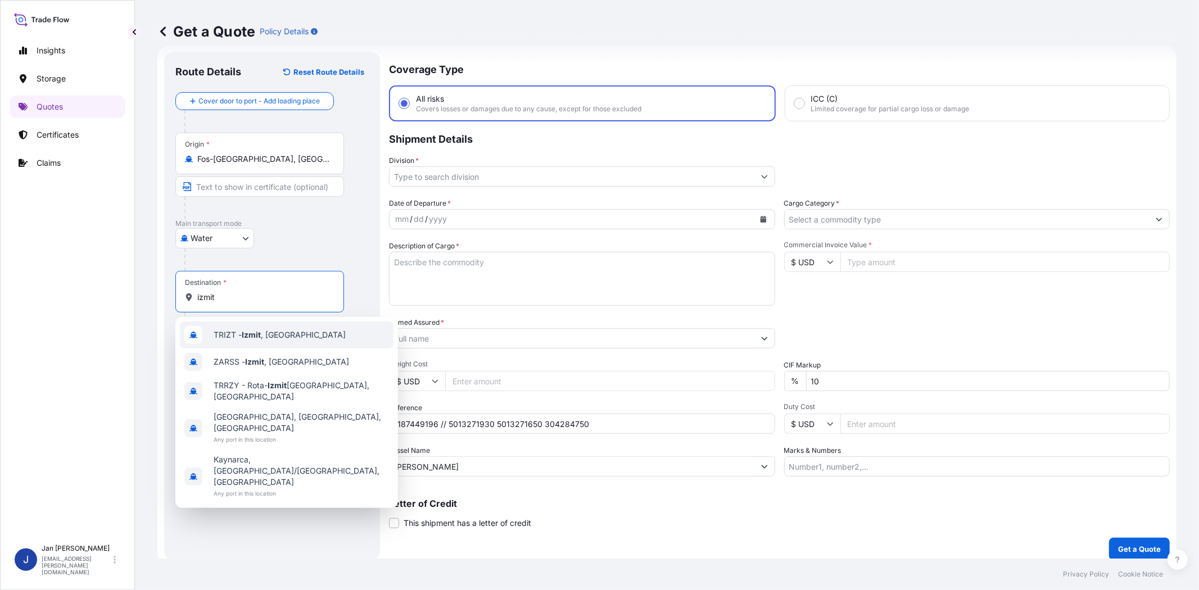
click at [274, 330] on span "TRIZT - [GEOGRAPHIC_DATA] , [GEOGRAPHIC_DATA]" at bounding box center [280, 334] width 132 height 11
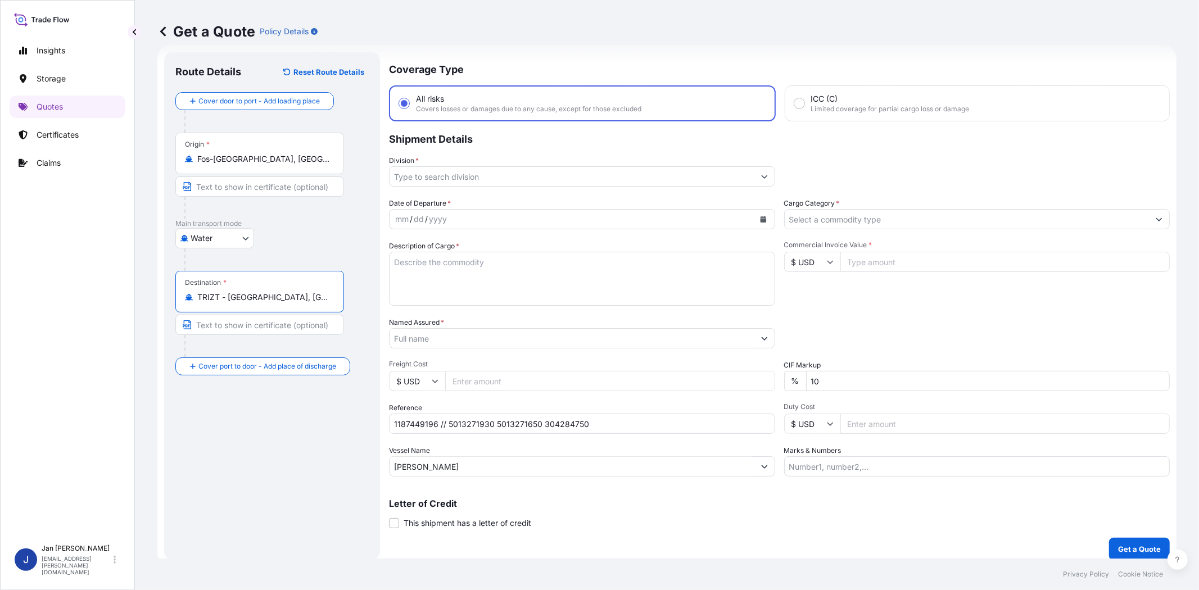
type input "TRIZT - [GEOGRAPHIC_DATA], [GEOGRAPHIC_DATA]"
click at [277, 407] on div "Route Details Reset Route Details Cover door to port - Add loading place Place …" at bounding box center [271, 306] width 193 height 486
click at [487, 173] on input "Division *" at bounding box center [572, 176] width 365 height 20
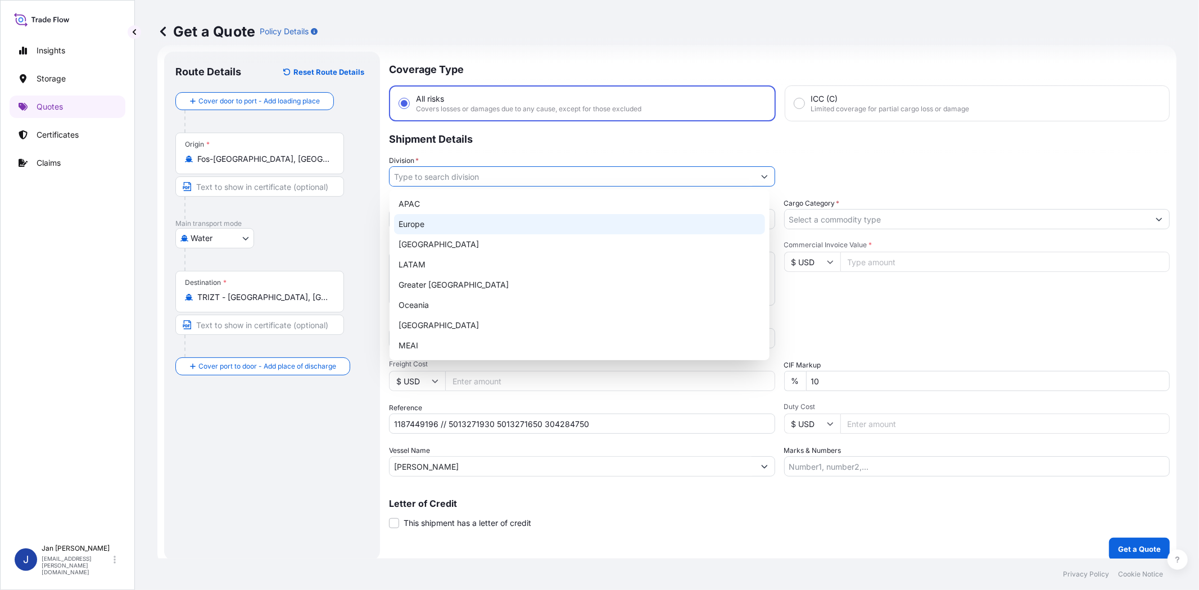
click at [475, 222] on div "Europe" at bounding box center [579, 224] width 371 height 20
type input "Europe"
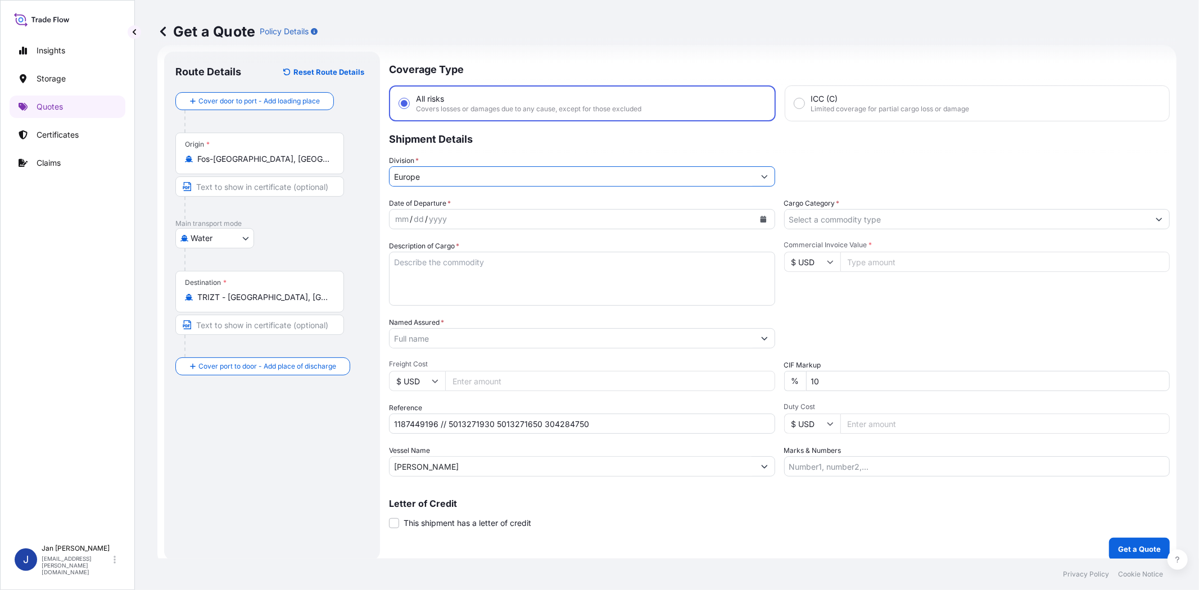
click at [757, 214] on button "Calendar" at bounding box center [763, 219] width 18 height 18
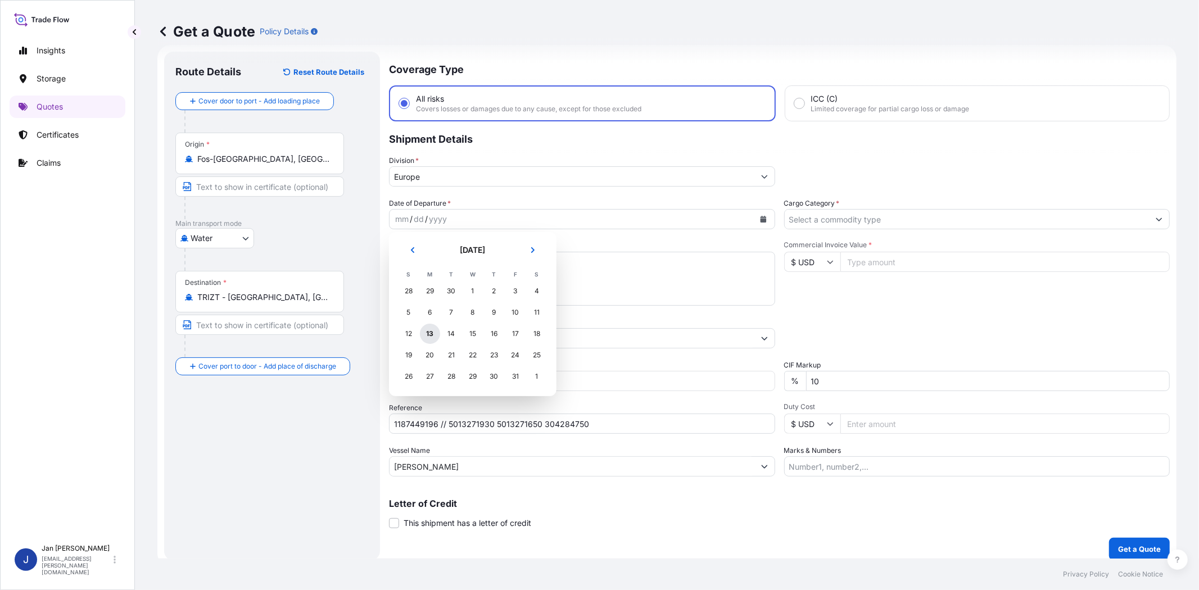
click at [426, 332] on div "13" at bounding box center [430, 334] width 20 height 20
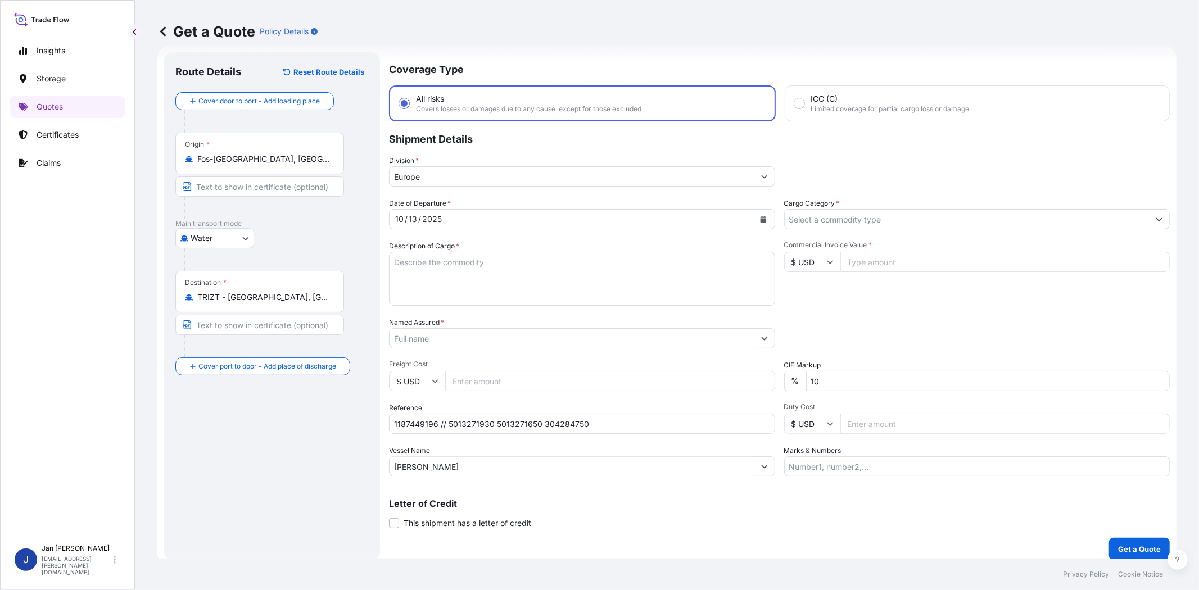
click at [884, 302] on div "Commercial Invoice Value * $ USD" at bounding box center [977, 273] width 386 height 65
click at [903, 229] on div "Date of Departure * [DATE] Cargo Category * Description of Cargo * Commercial I…" at bounding box center [779, 337] width 781 height 279
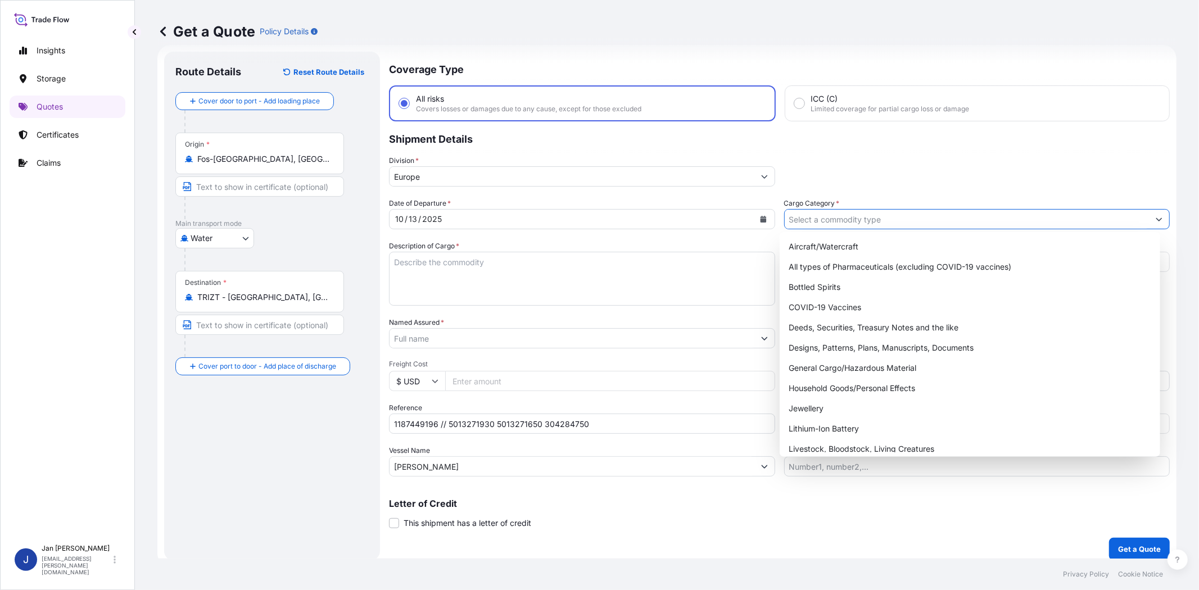
click at [909, 214] on input "Cargo Category *" at bounding box center [967, 219] width 365 height 20
click at [891, 367] on div "General Cargo/Hazardous Material" at bounding box center [969, 368] width 371 height 20
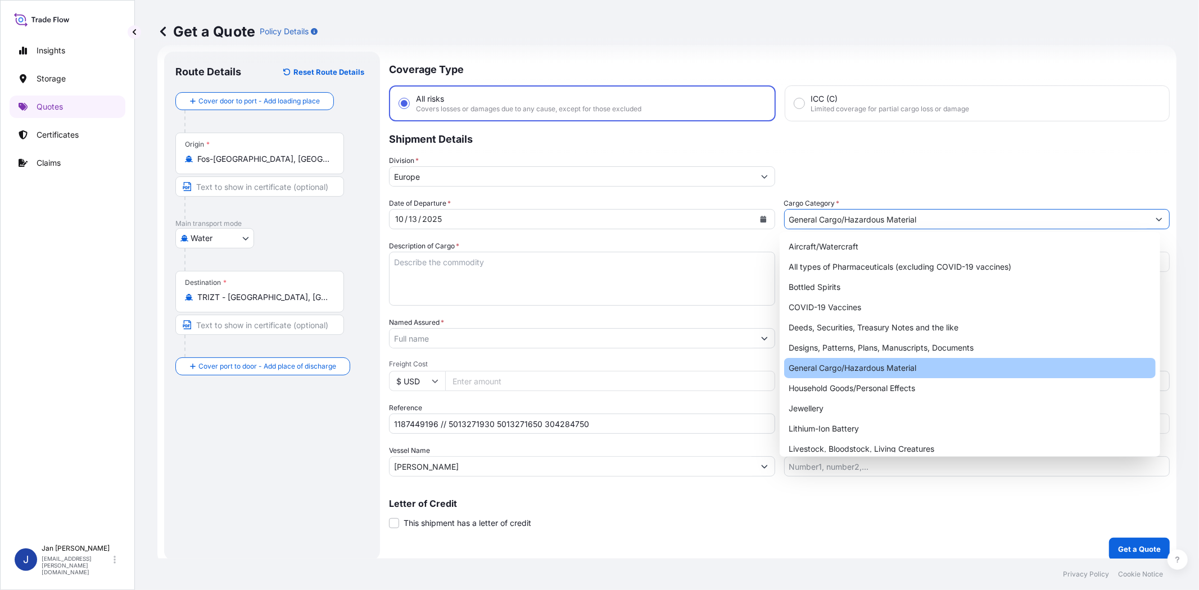
type input "General Cargo/Hazardous Material"
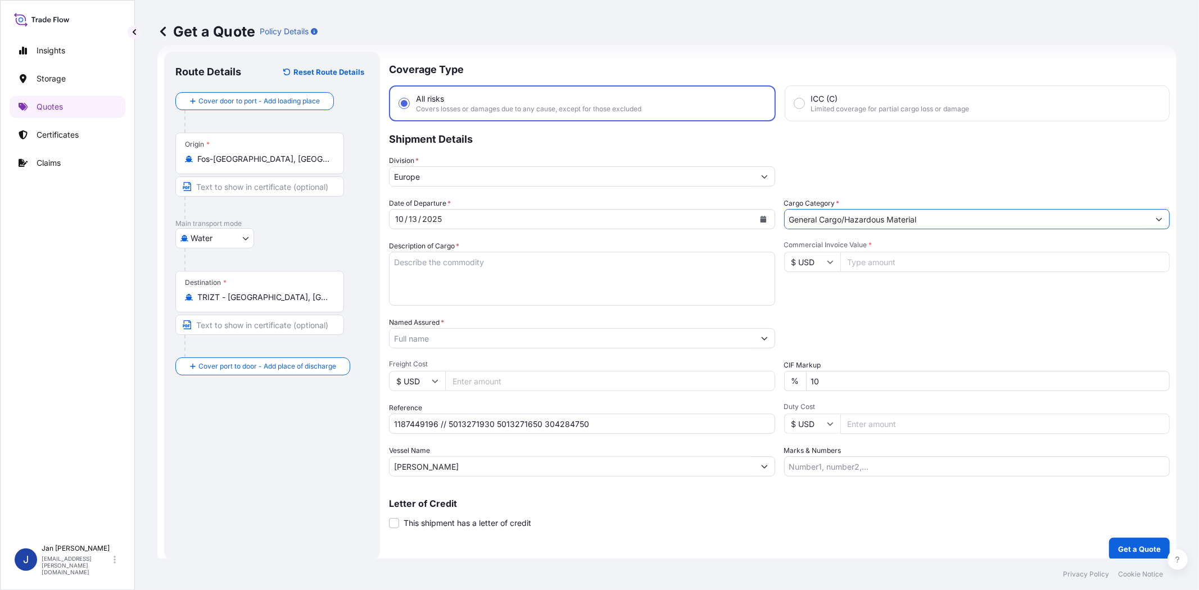
click at [954, 317] on div "Packing Category Type to search a container mode Please select a primary mode o…" at bounding box center [977, 332] width 386 height 31
click at [443, 343] on input "Named Assured *" at bounding box center [572, 338] width 365 height 20
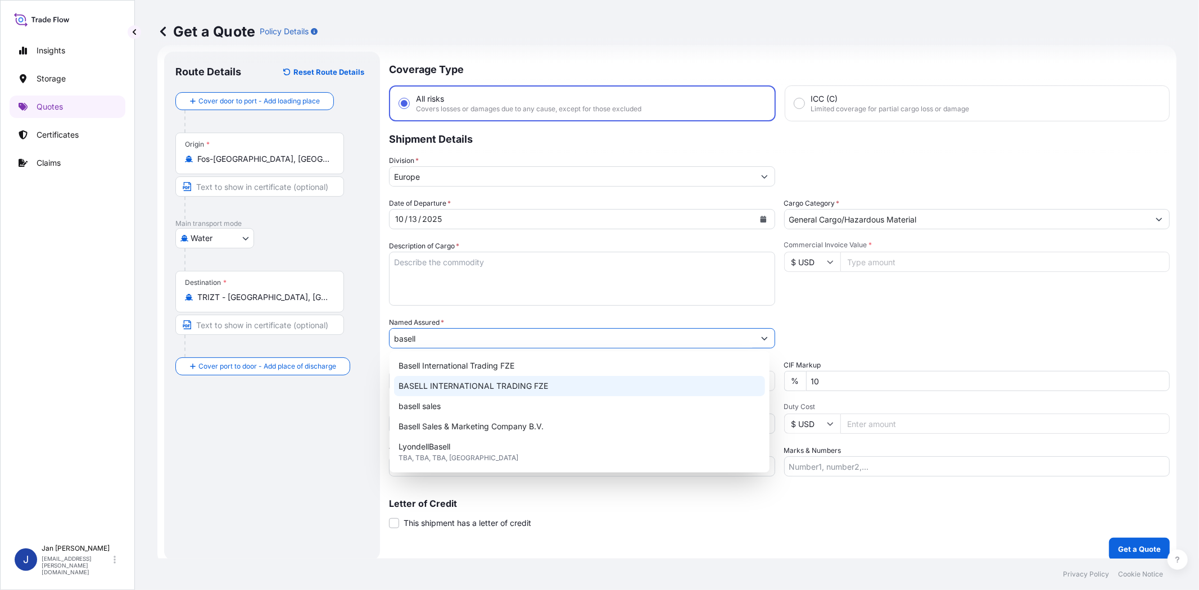
click at [464, 386] on span "BASELL INTERNATIONAL TRADING FZE" at bounding box center [474, 386] width 150 height 11
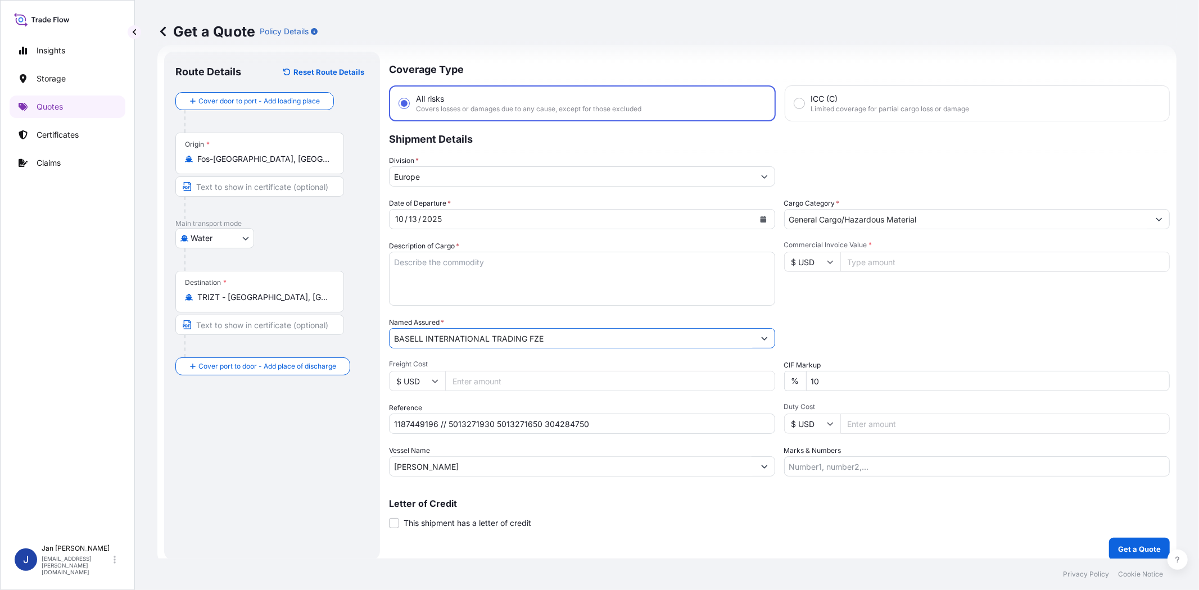
type input "BASELL INTERNATIONAL TRADING FZE"
click at [850, 314] on div "Date of Departure * [DATE] Cargo Category * General Cargo/Hazardous Material De…" at bounding box center [779, 337] width 781 height 279
click at [875, 257] on input "Commercial Invoice Value *" at bounding box center [1006, 262] width 330 height 20
paste input "48402.02"
type input "48402.02"
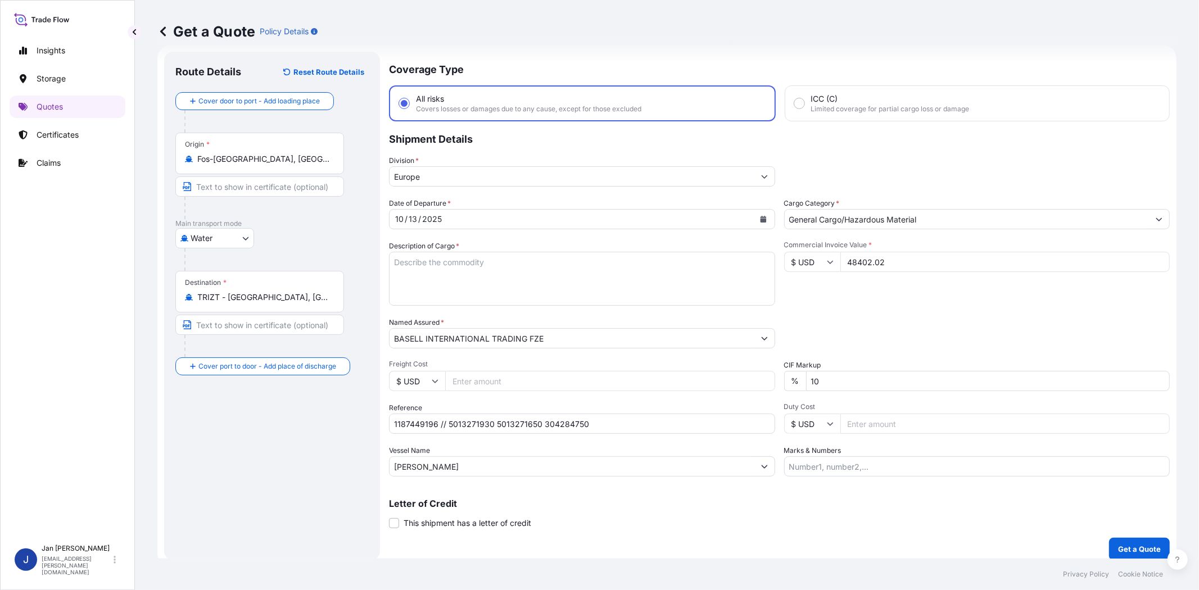
click at [820, 261] on input "$ USD" at bounding box center [812, 262] width 56 height 20
click at [824, 288] on div "€ EUR £ GBP $ USD ؋ AFN $ AUD R$ BRL $ CAD ¥ CNY $ HKD ₹ INR ¥ JPY DH MAD RM MY…" at bounding box center [807, 333] width 56 height 112
click at [801, 257] on input "$ USD" at bounding box center [812, 262] width 56 height 20
click at [797, 291] on div "€ EUR" at bounding box center [807, 291] width 47 height 21
type input "€ EUR"
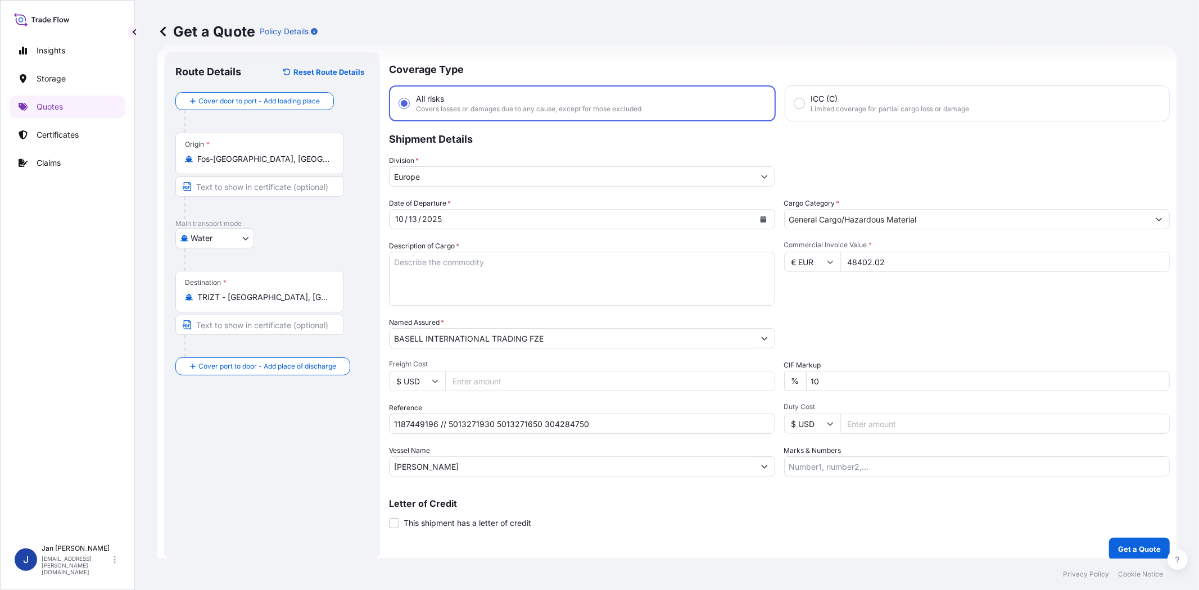
click at [869, 305] on div "Date of Departure * [DATE] Cargo Category * General Cargo/Hazardous Material De…" at bounding box center [779, 337] width 781 height 279
click at [744, 262] on textarea "Description of Cargo *" at bounding box center [582, 279] width 386 height 54
paste textarea "BAGS LOADED ONTO 36 PALLETS LOADED INTO 2 40' HIGH CUBE CONTAINER LUPOLEN 2420H"
click at [392, 260] on textarea "BAGS LOADED ONTO 36 PALLETS LOADED INTO 2 40' HIGH CUBE CONTAINER LUPOLEN 2420H" at bounding box center [582, 279] width 386 height 54
type textarea "1980 BAGS LOADED ONTO 36 PALLETS LOADED INTO 2 40' HIGH CUBE CONTAINER LUPOLEN …"
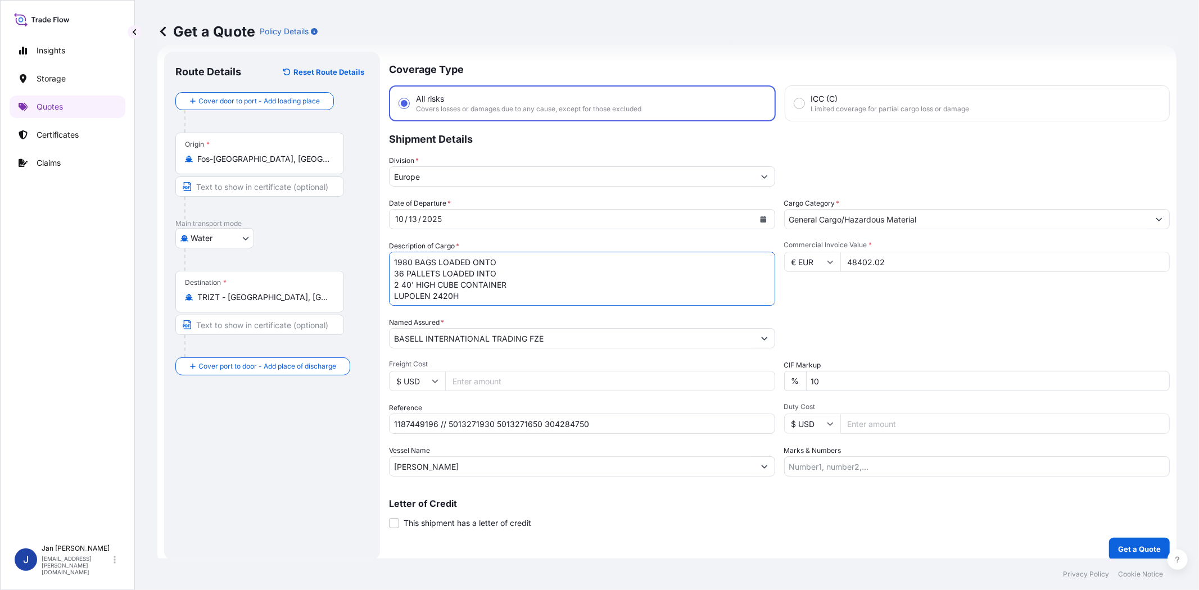
click at [1013, 323] on div "Packing Category Type to search a container mode Please select a primary mode o…" at bounding box center [977, 332] width 386 height 31
click at [993, 466] on input "Marks & Numbers" at bounding box center [977, 467] width 386 height 20
paste input "[PERSON_NAME] / [GEOGRAPHIC_DATA]"
type input "[PERSON_NAME] / [GEOGRAPHIC_DATA]"
click at [1125, 546] on p "Get a Quote" at bounding box center [1139, 549] width 43 height 11
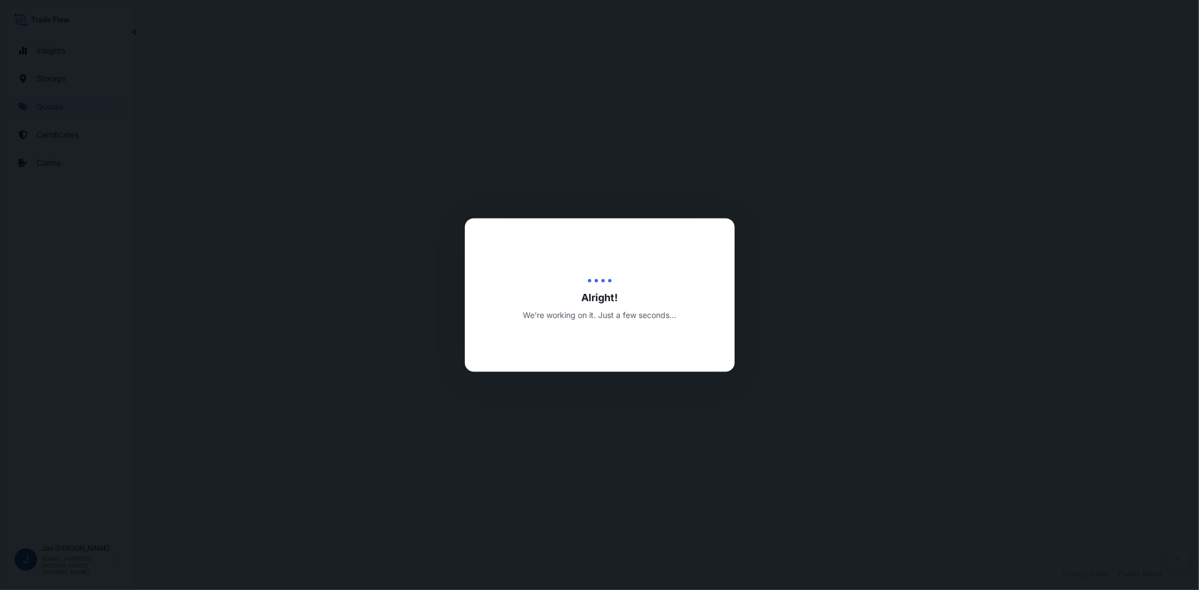
select select "Water"
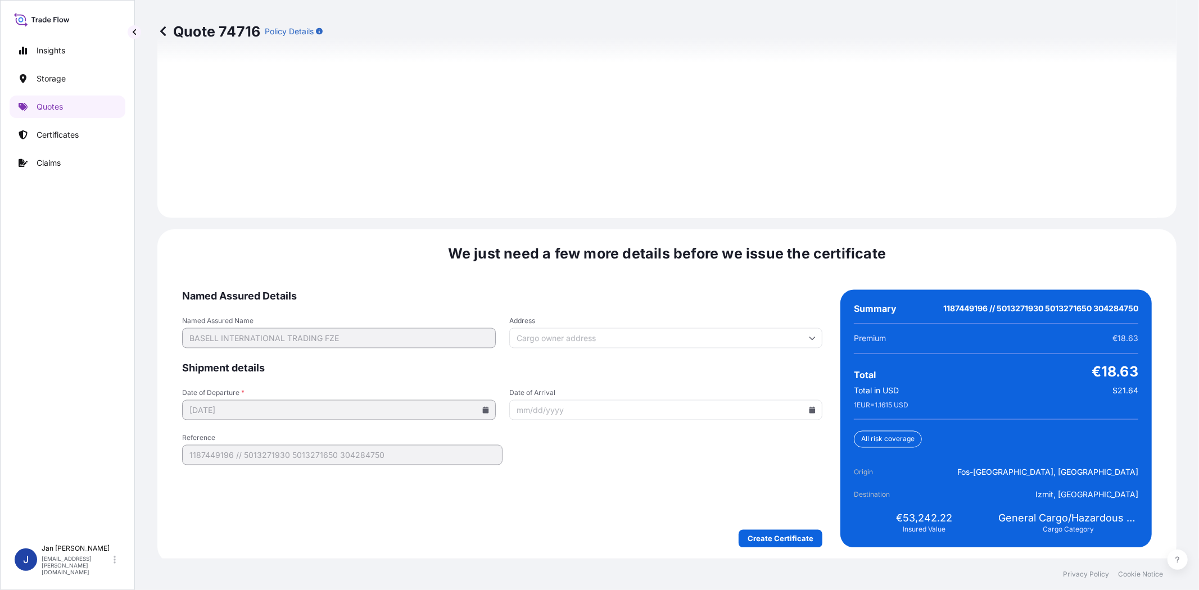
scroll to position [1552, 0]
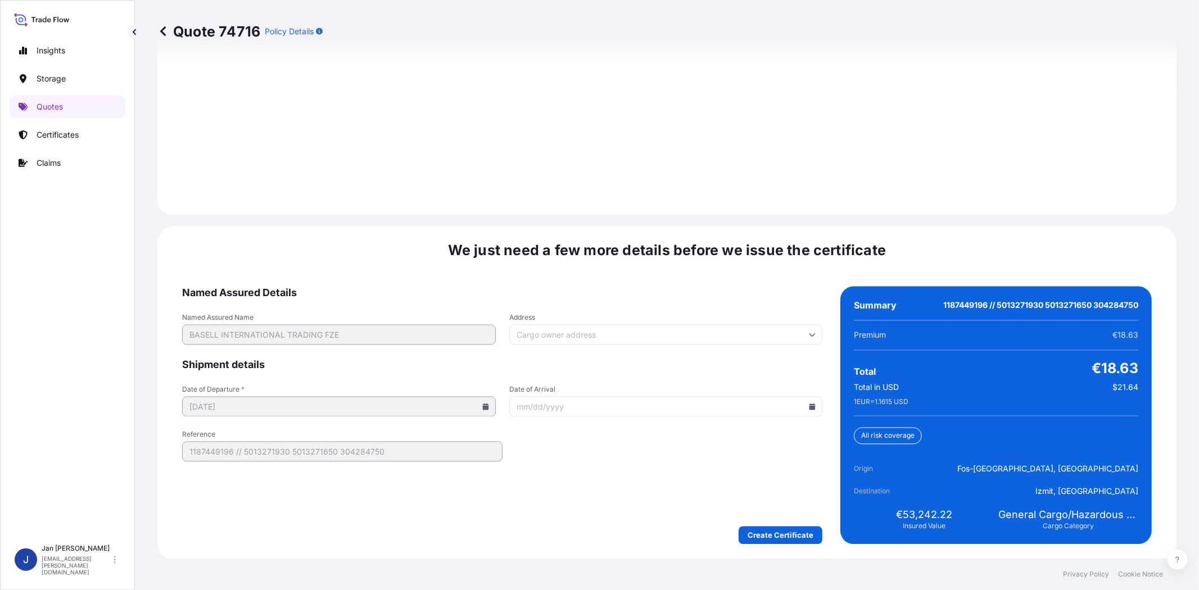
click at [767, 523] on form "Named Assured Details Named Assured Name BASELL INTERNATIONAL TRADING FZE Addre…" at bounding box center [502, 416] width 640 height 258
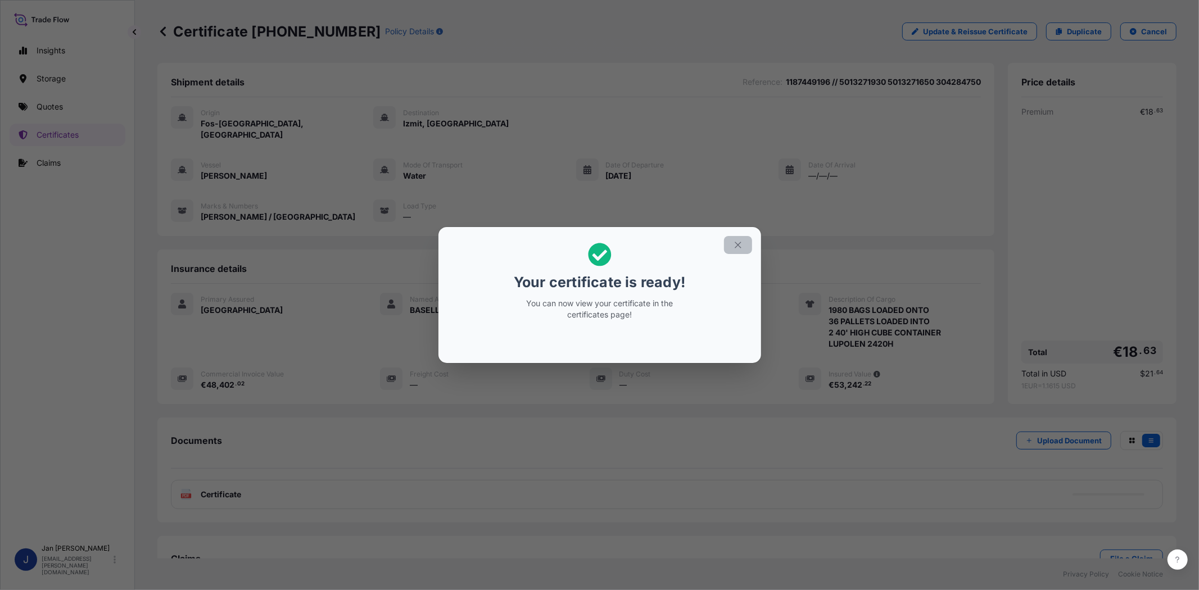
click at [738, 242] on icon "button" at bounding box center [738, 245] width 10 height 10
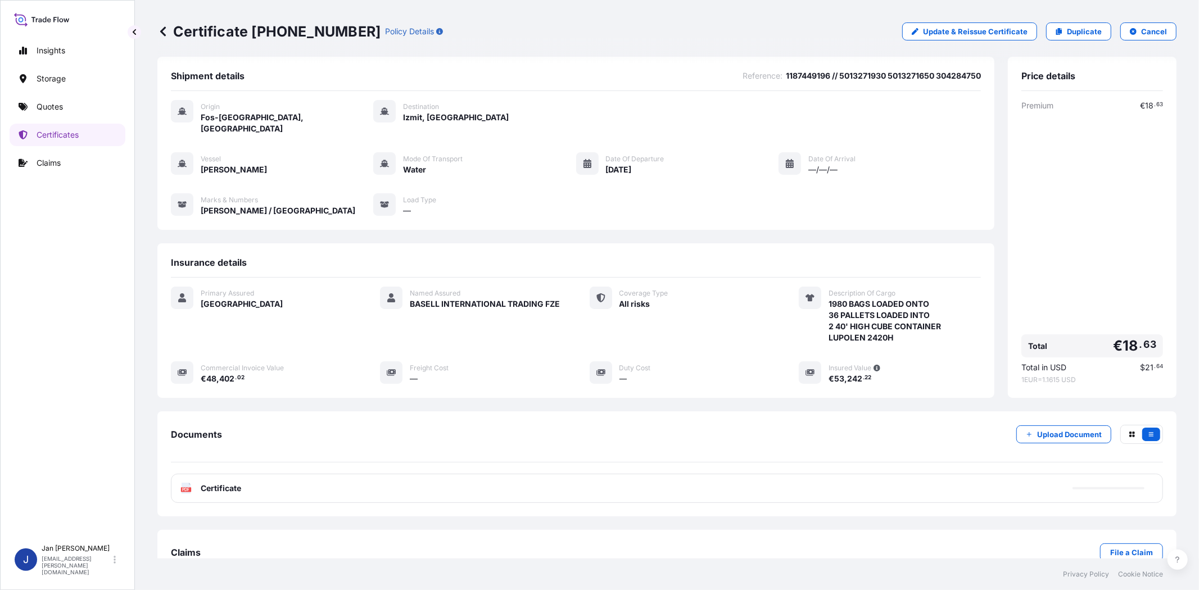
scroll to position [24, 0]
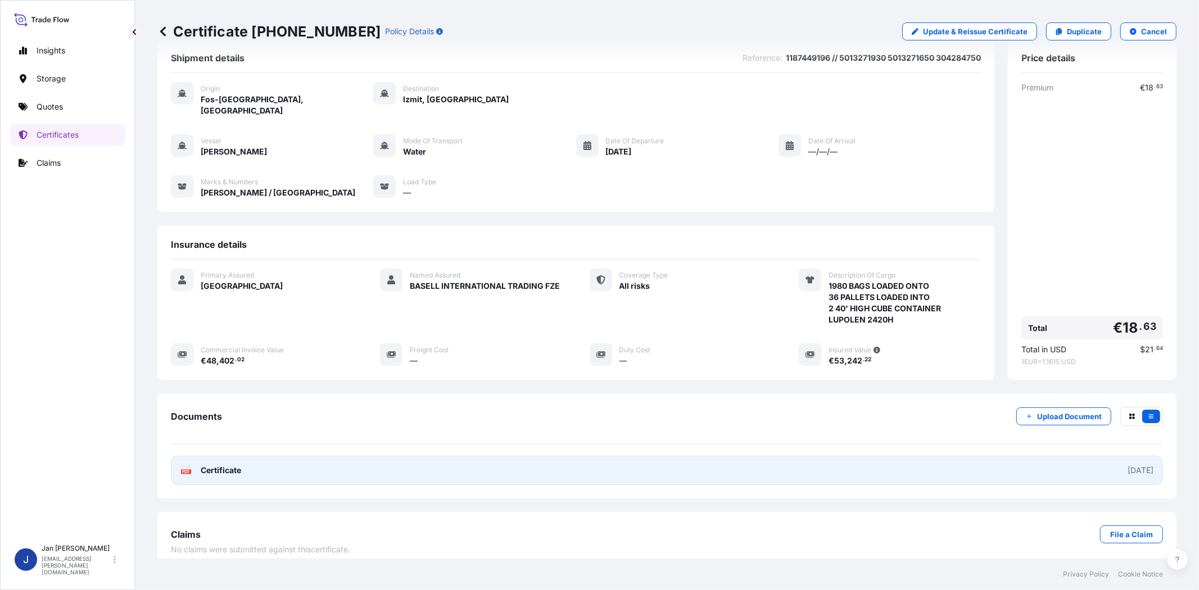
click at [186, 470] on text "PDF" at bounding box center [186, 472] width 7 height 4
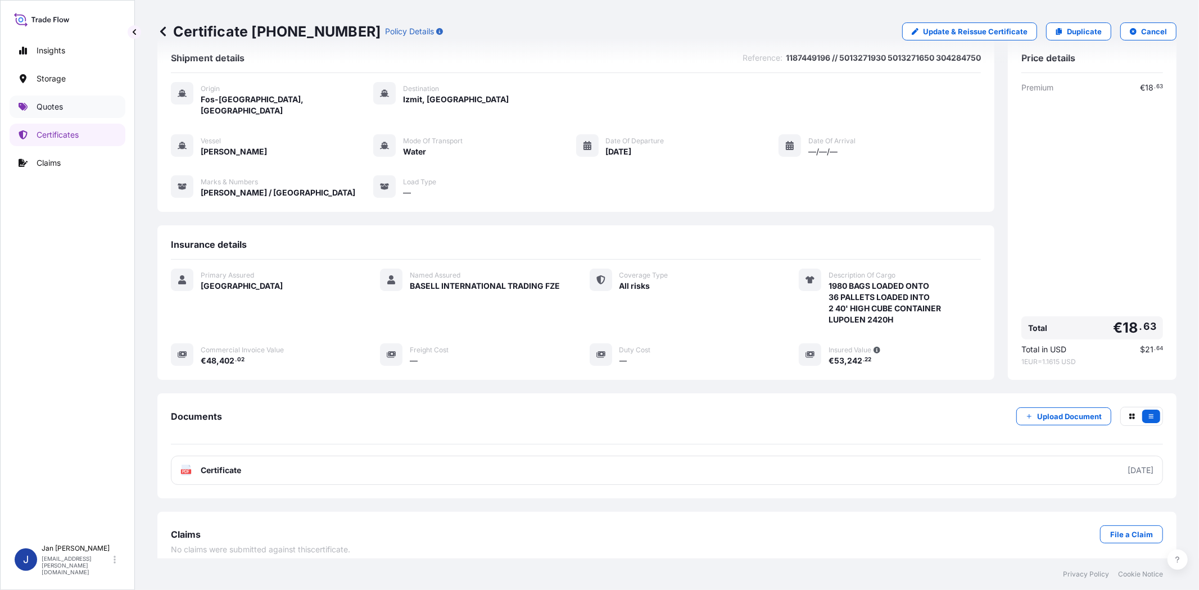
click at [85, 107] on link "Quotes" at bounding box center [68, 107] width 116 height 22
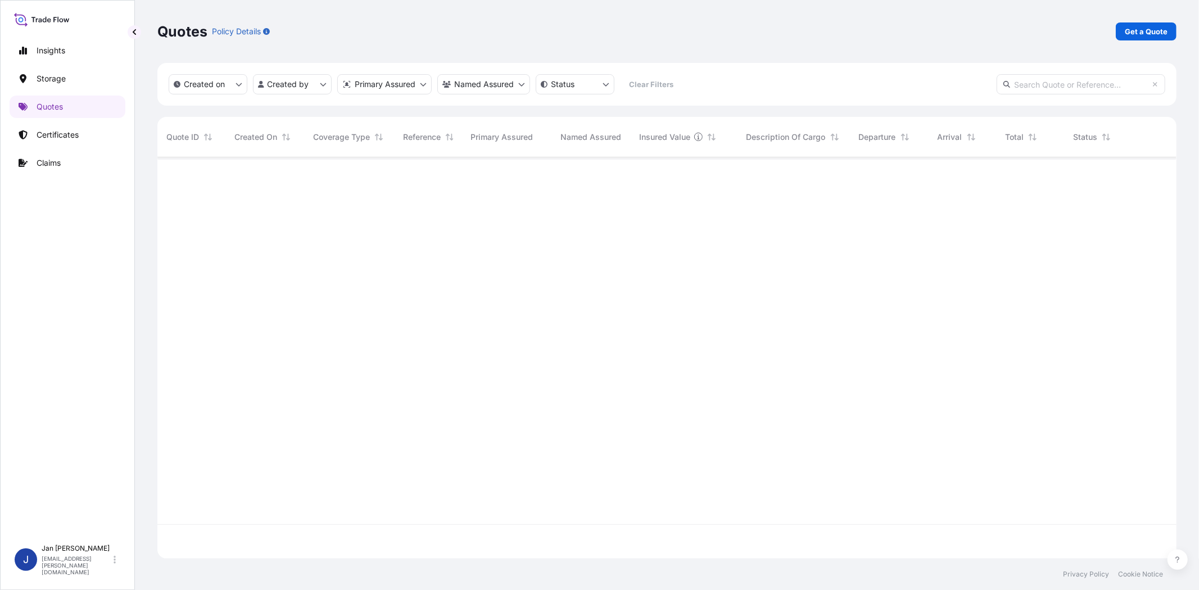
scroll to position [398, 1010]
